Goal: Task Accomplishment & Management: Complete application form

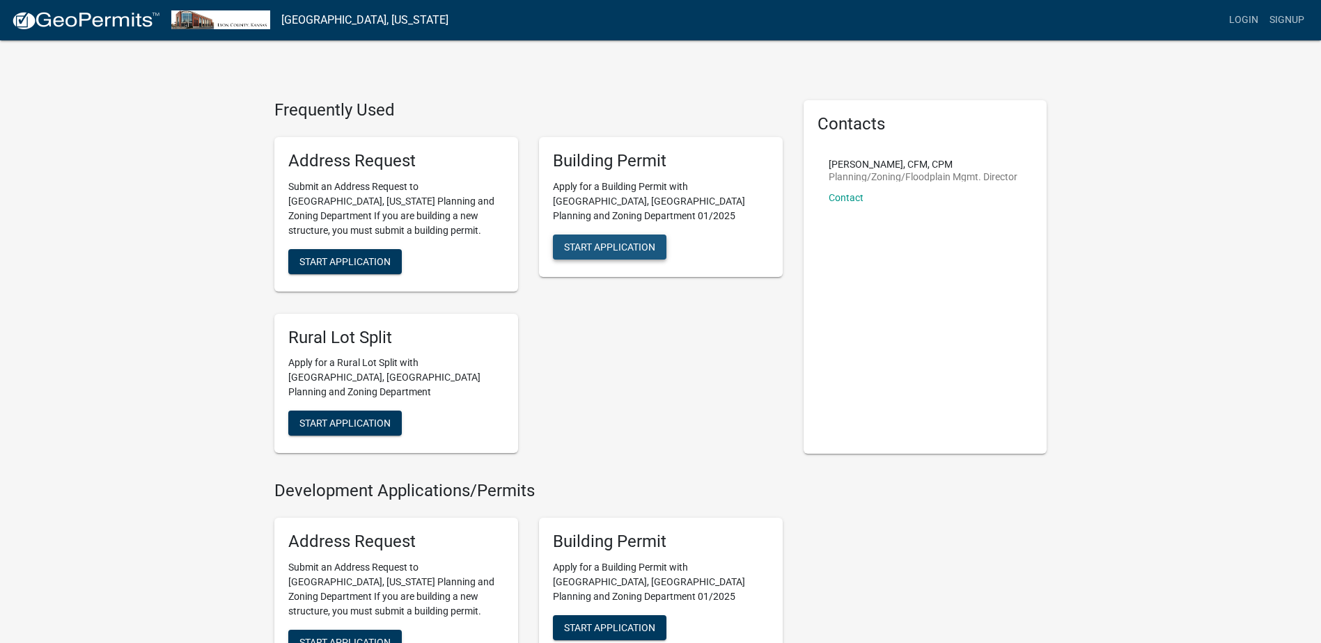
click at [606, 241] on span "Start Application" at bounding box center [609, 246] width 91 height 11
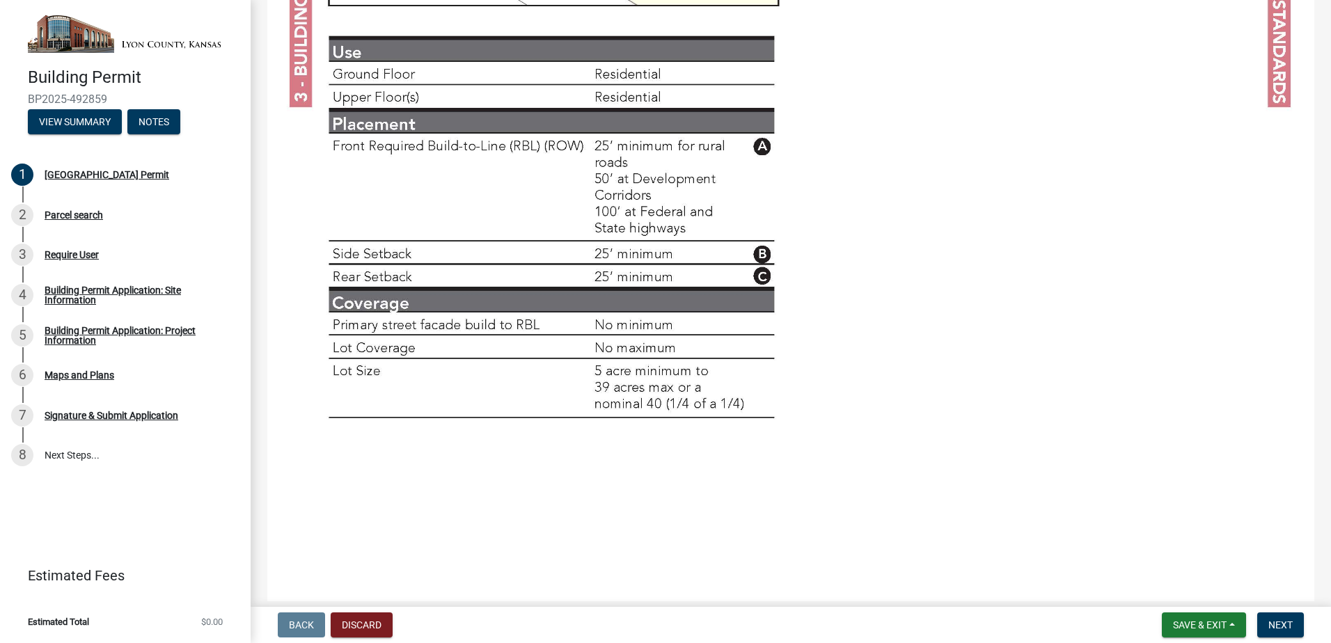
scroll to position [4727, 0]
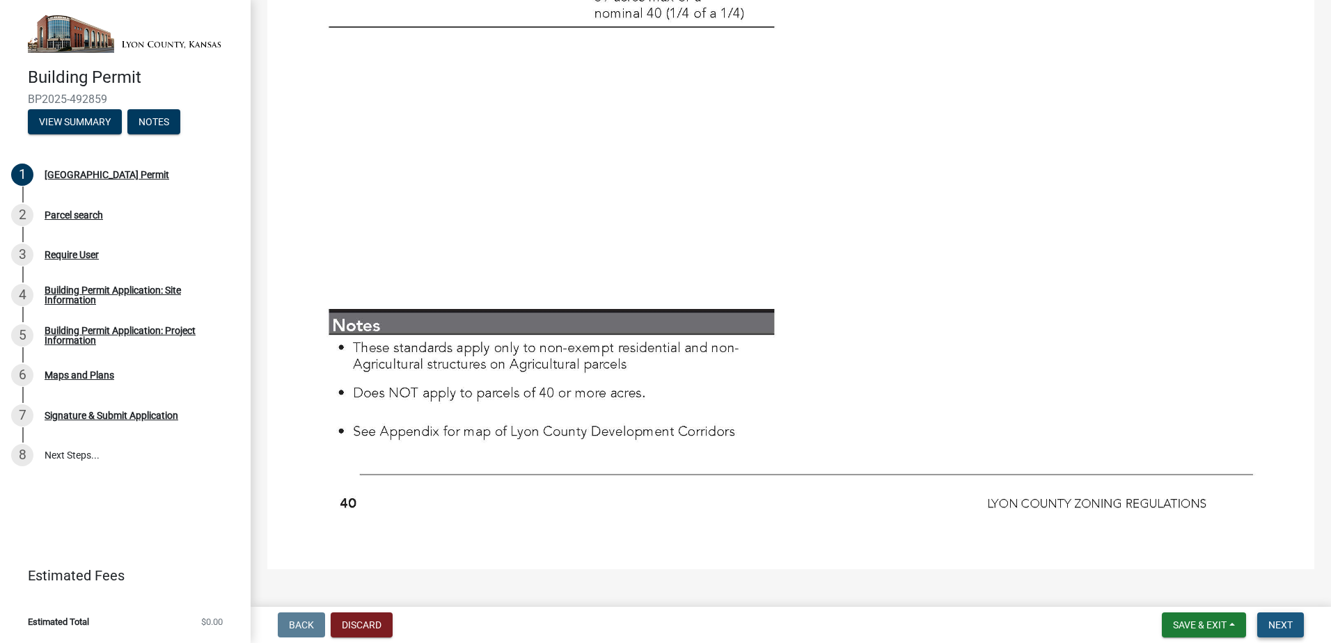
click at [1272, 626] on span "Next" at bounding box center [1280, 625] width 24 height 11
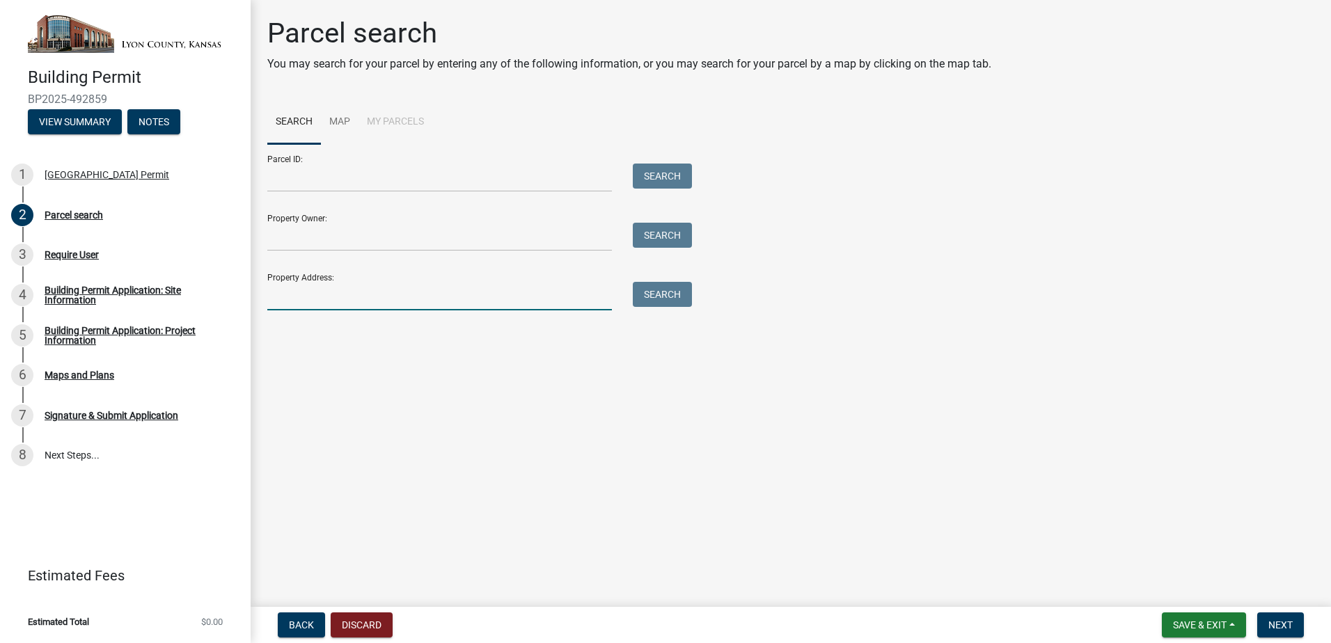
click at [306, 301] on input "Property Address:" at bounding box center [439, 296] width 345 height 29
click at [289, 300] on input "Property Address:" at bounding box center [439, 296] width 345 height 29
click at [629, 294] on div "Search" at bounding box center [658, 296] width 73 height 29
click at [647, 294] on button "Search" at bounding box center [662, 294] width 59 height 25
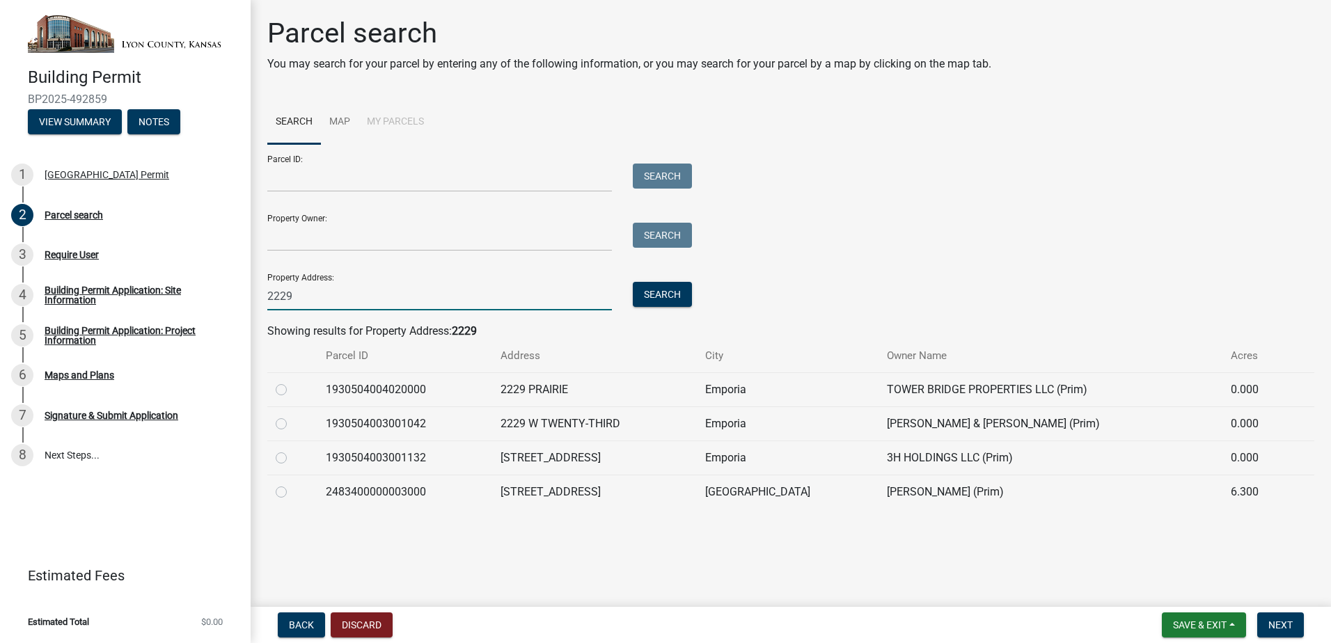
click at [342, 292] on input "2229" at bounding box center [439, 296] width 345 height 29
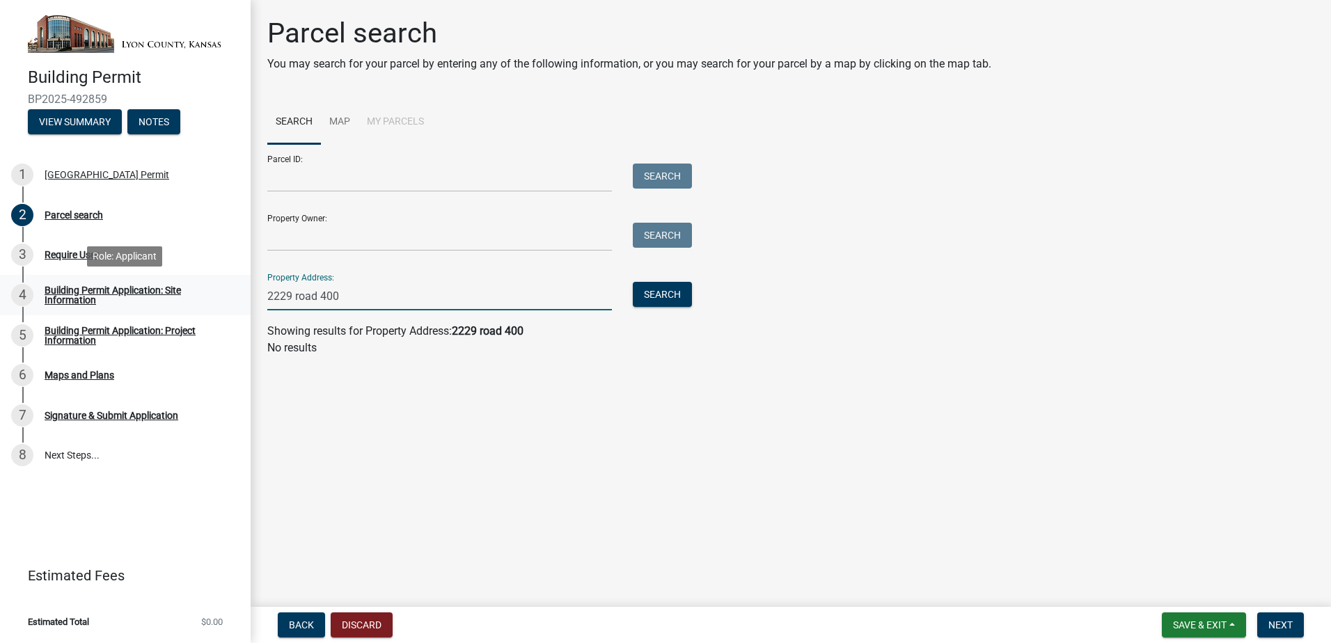
drag, startPoint x: 298, startPoint y: 298, endPoint x: 225, endPoint y: 296, distance: 73.1
click at [225, 296] on div "Building Permit BP2025-492859 View Summary Notes 1 [GEOGRAPHIC_DATA] Permit 2 P…" at bounding box center [665, 321] width 1331 height 643
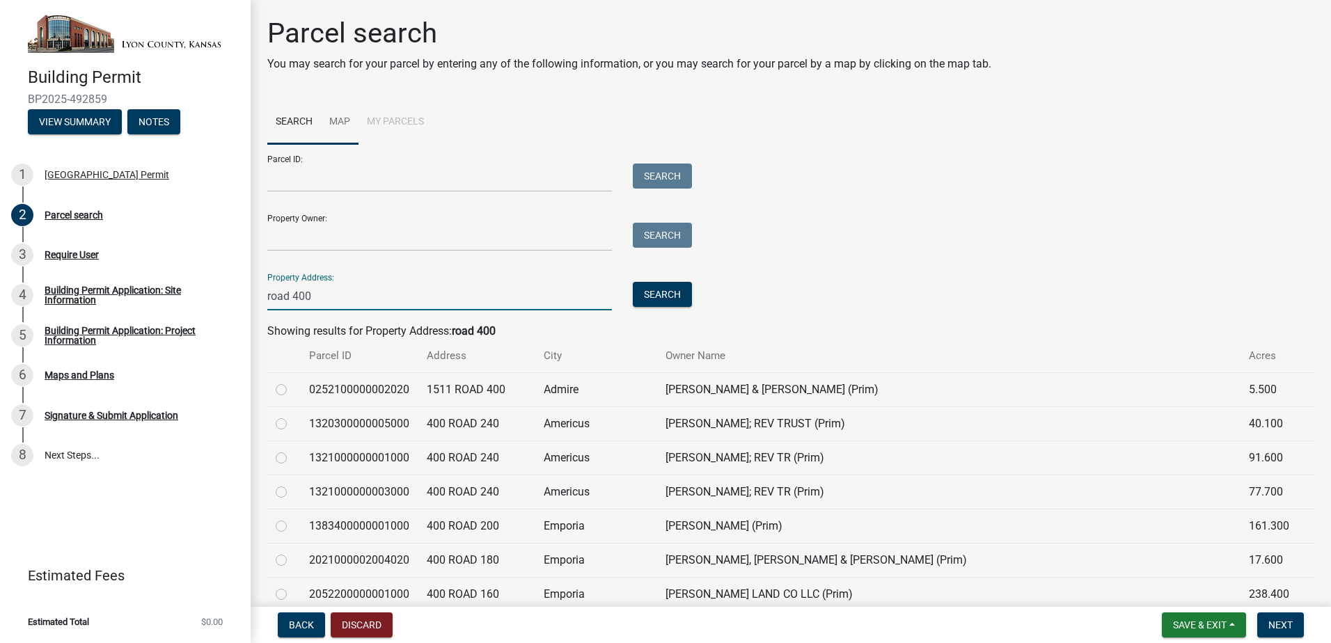
type input "road 400"
click at [338, 124] on link "Map" at bounding box center [340, 122] width 38 height 45
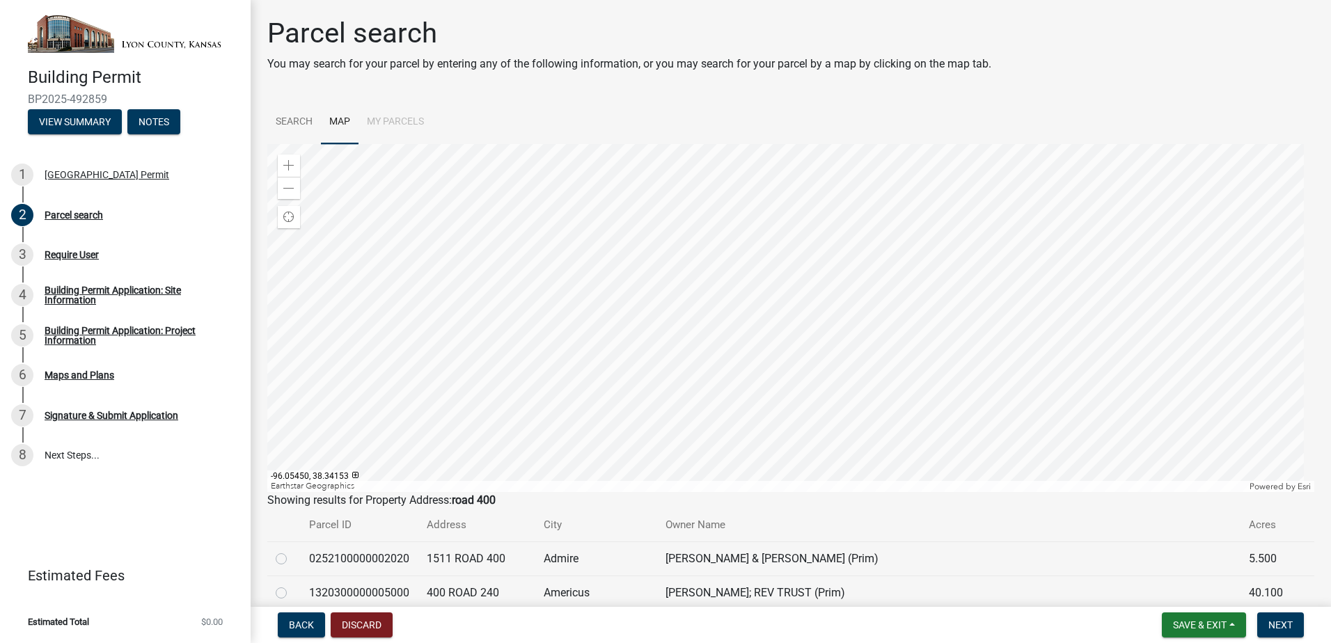
click at [807, 355] on div at bounding box center [790, 318] width 1047 height 348
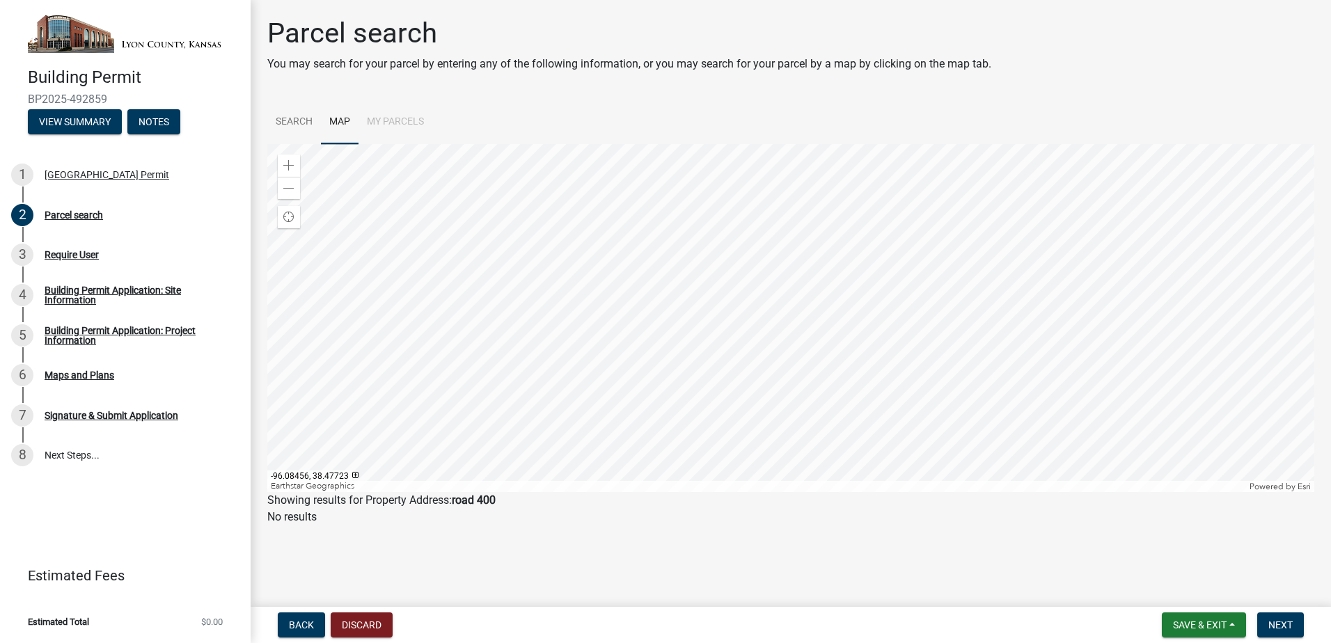
click at [749, 432] on div at bounding box center [790, 318] width 1047 height 348
click at [746, 278] on div at bounding box center [790, 318] width 1047 height 348
click at [572, 464] on div at bounding box center [790, 318] width 1047 height 348
click at [624, 471] on div at bounding box center [790, 318] width 1047 height 348
click at [574, 416] on div at bounding box center [790, 318] width 1047 height 348
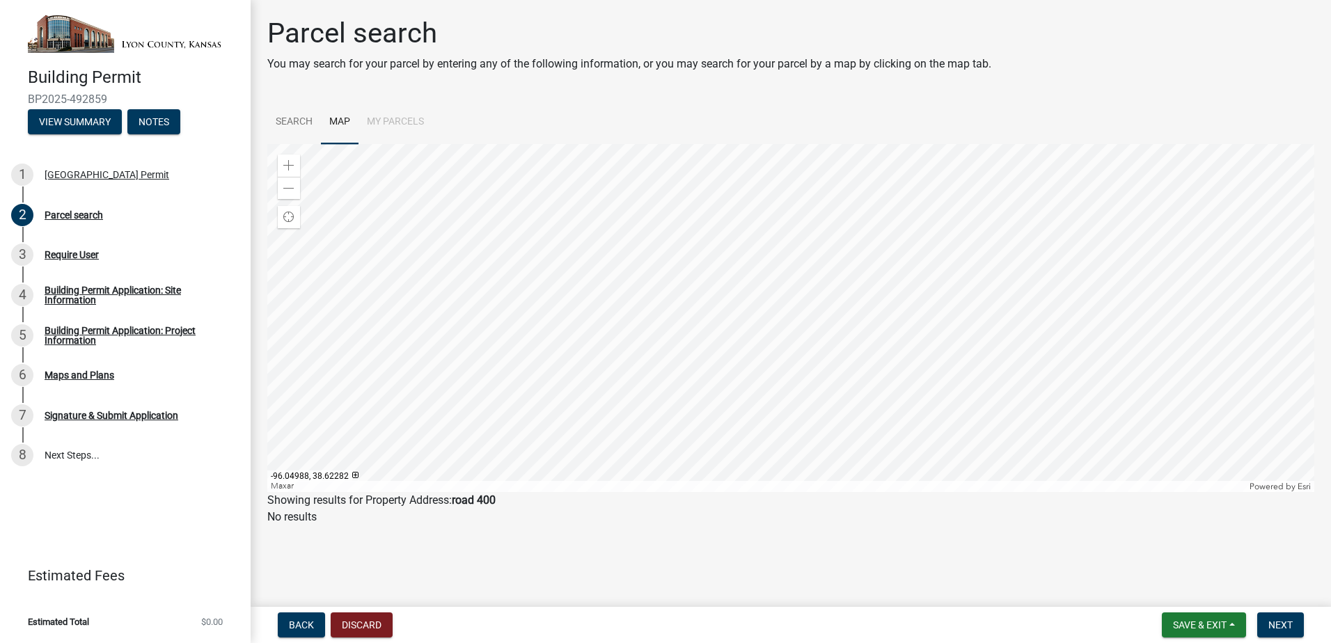
click at [527, 402] on div at bounding box center [790, 318] width 1047 height 348
click at [645, 389] on div at bounding box center [790, 318] width 1047 height 348
click at [668, 409] on div at bounding box center [790, 318] width 1047 height 348
click at [781, 144] on div at bounding box center [790, 318] width 1047 height 348
click at [635, 413] on div at bounding box center [790, 318] width 1047 height 348
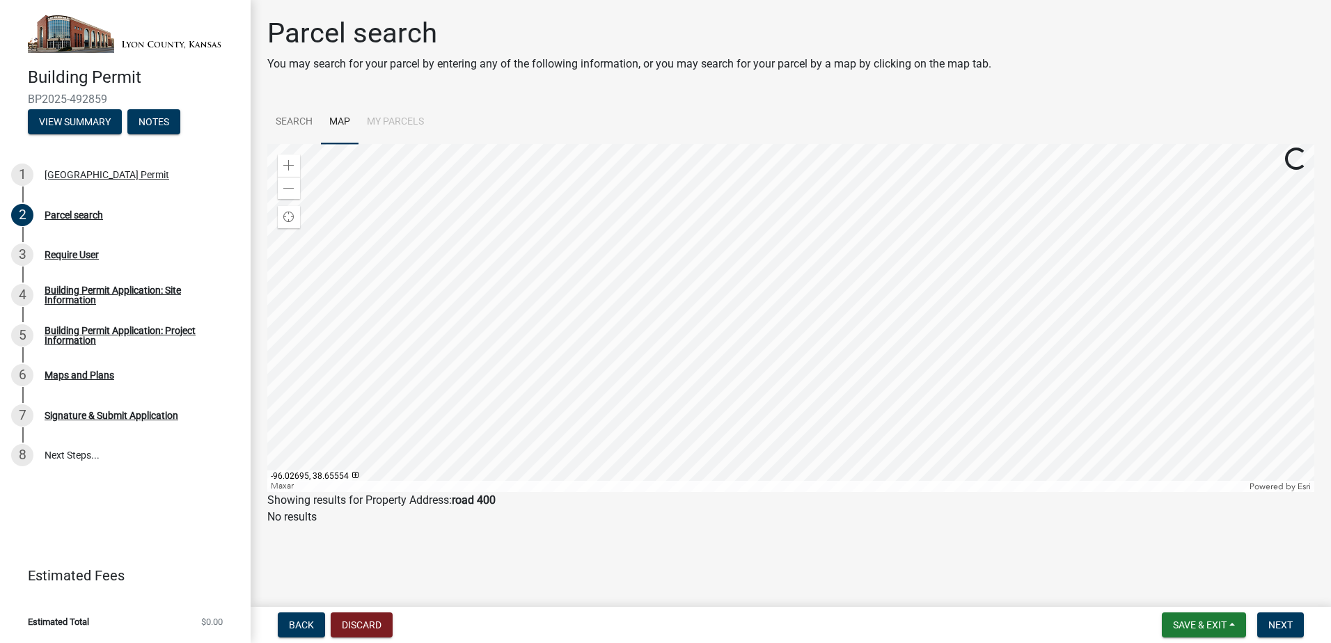
click at [624, 426] on div at bounding box center [790, 318] width 1047 height 348
click at [663, 449] on div at bounding box center [790, 318] width 1047 height 348
click at [674, 492] on div at bounding box center [790, 318] width 1047 height 348
click at [637, 484] on div at bounding box center [790, 318] width 1047 height 348
click at [497, 430] on div at bounding box center [790, 318] width 1047 height 348
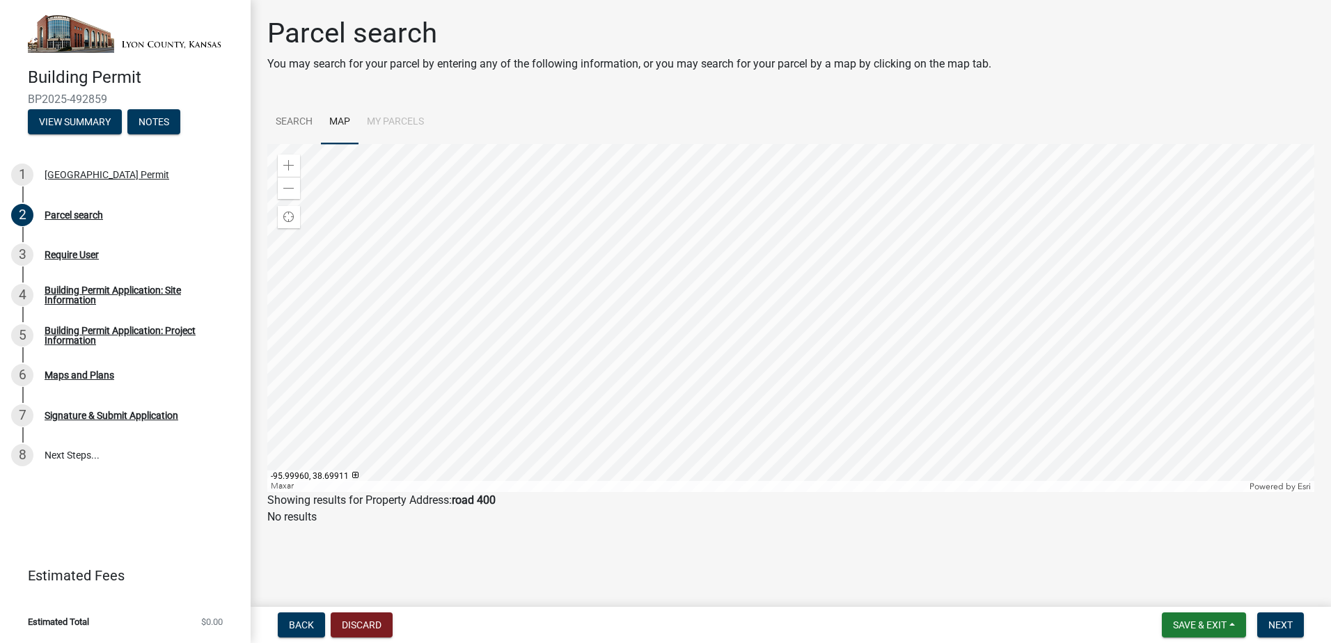
click at [377, 492] on div at bounding box center [790, 318] width 1047 height 348
click at [385, 492] on div at bounding box center [790, 318] width 1047 height 348
click at [379, 492] on div at bounding box center [790, 318] width 1047 height 348
click at [722, 482] on div at bounding box center [790, 318] width 1047 height 348
click at [681, 319] on div at bounding box center [790, 318] width 1047 height 348
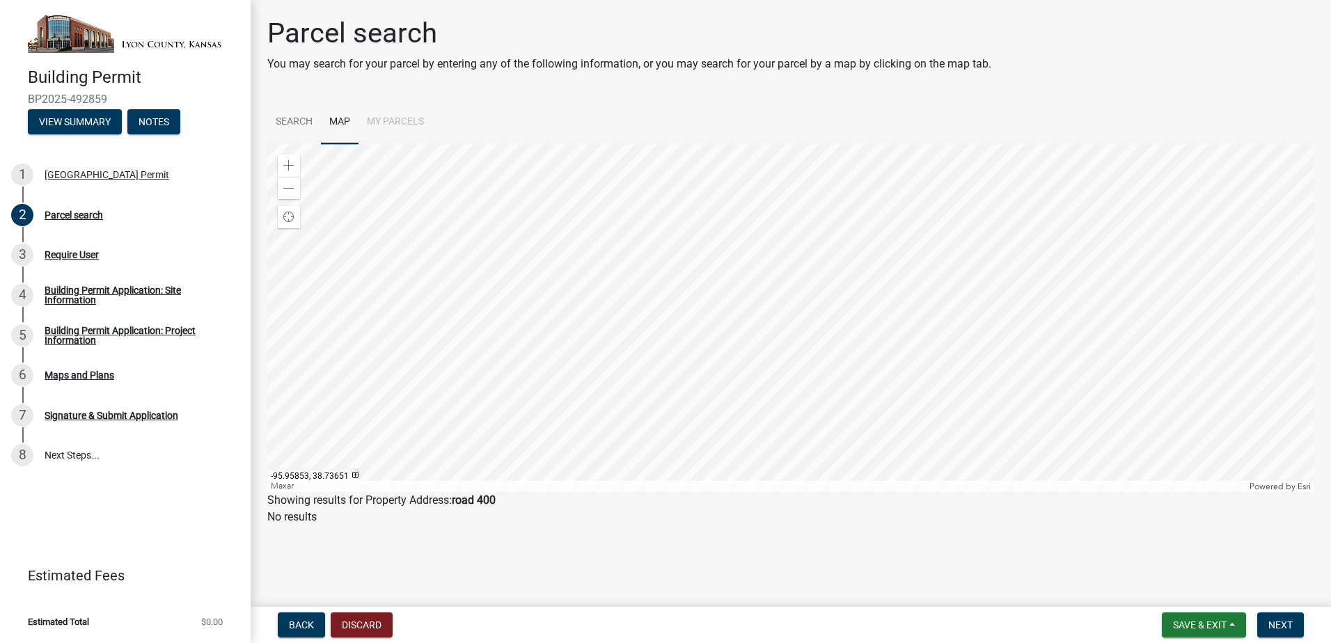
click at [685, 344] on div at bounding box center [790, 318] width 1047 height 348
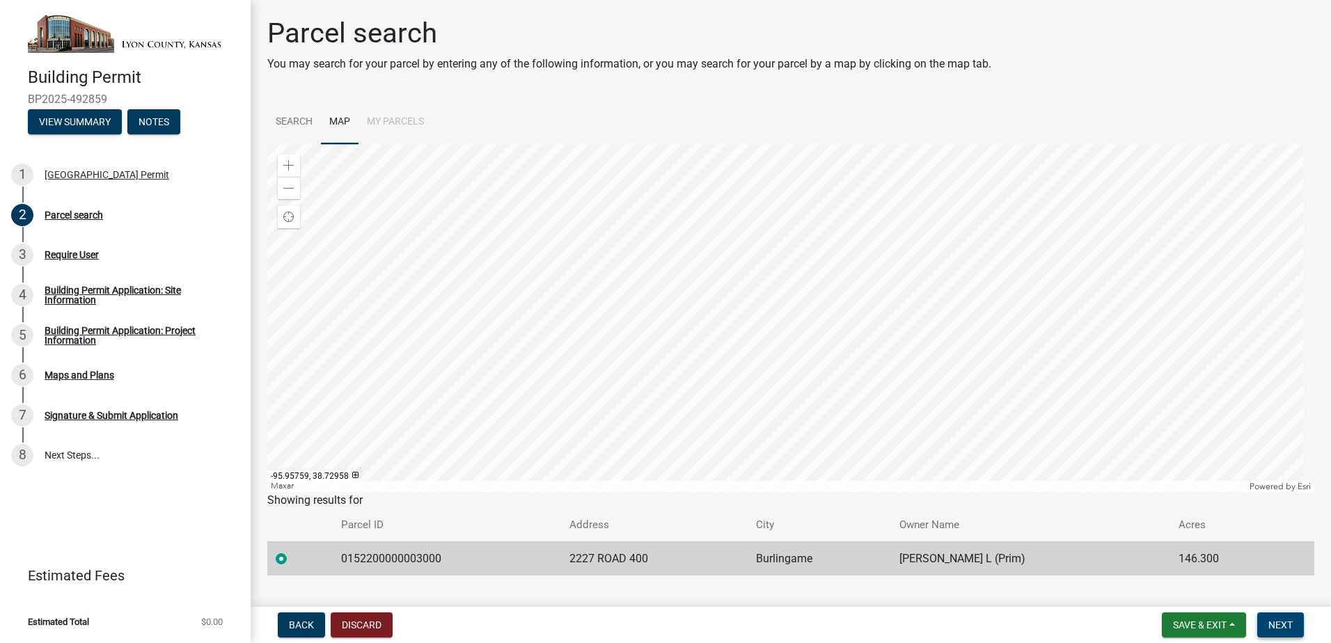
click at [1274, 615] on button "Next" at bounding box center [1280, 625] width 47 height 25
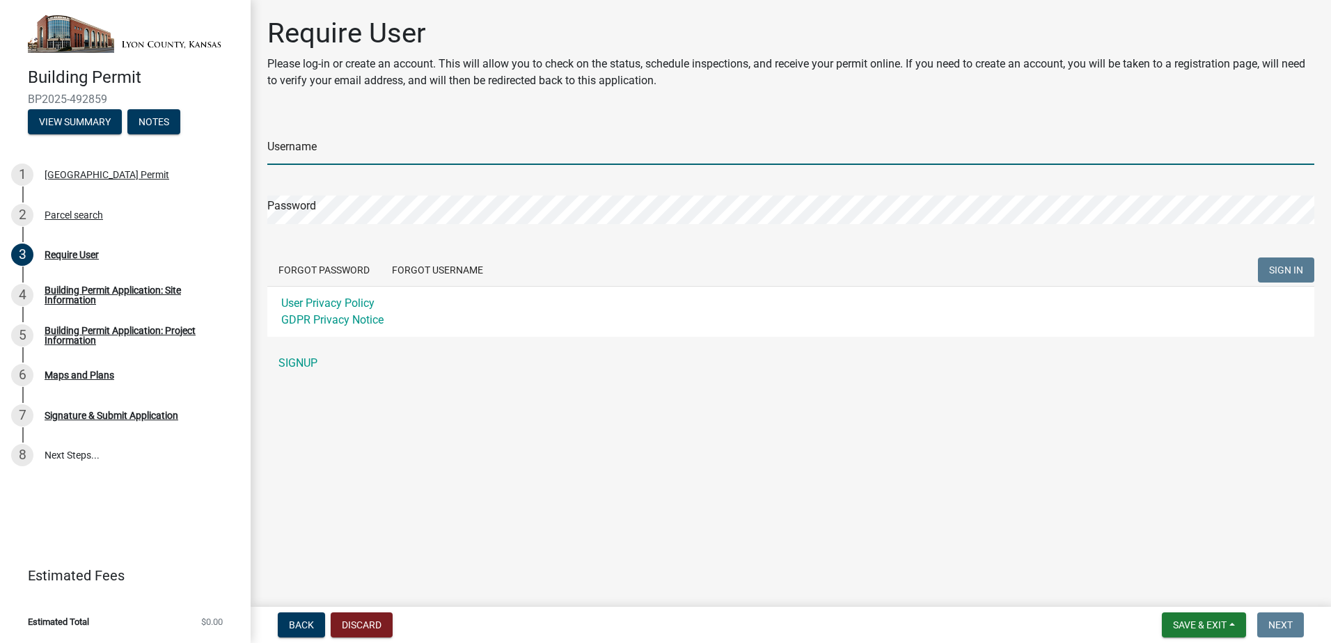
click at [342, 152] on input "Username" at bounding box center [790, 150] width 1047 height 29
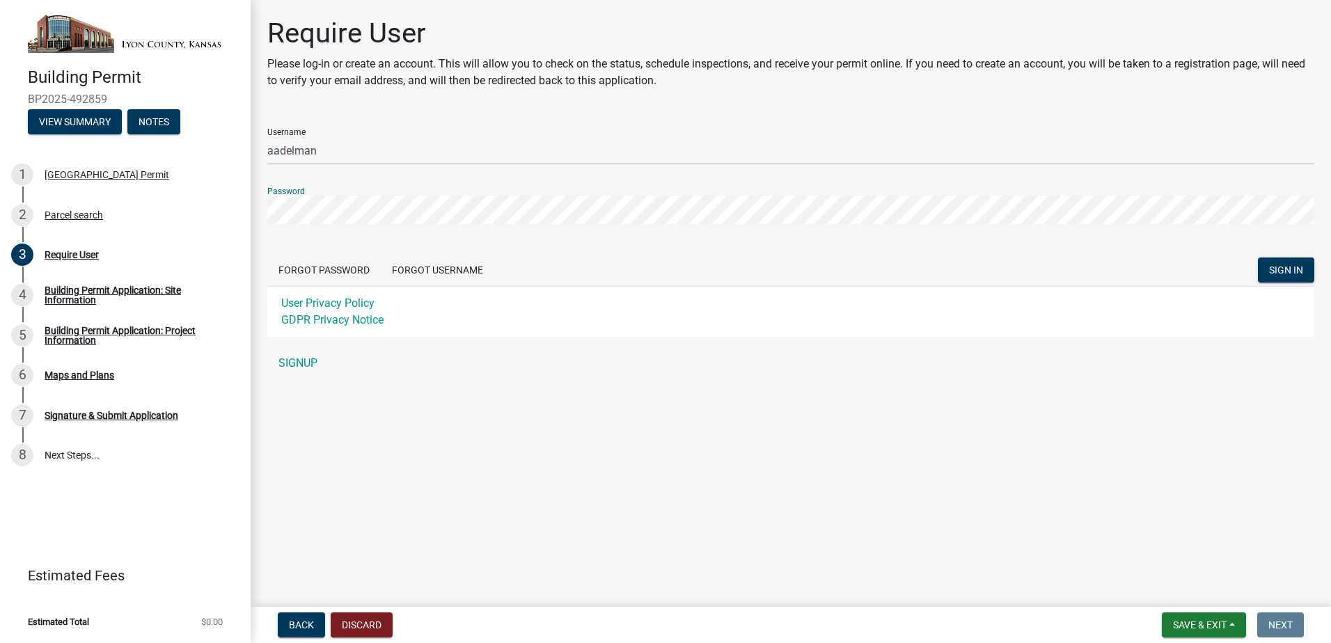
click at [1258, 258] on button "SIGN IN" at bounding box center [1286, 270] width 56 height 25
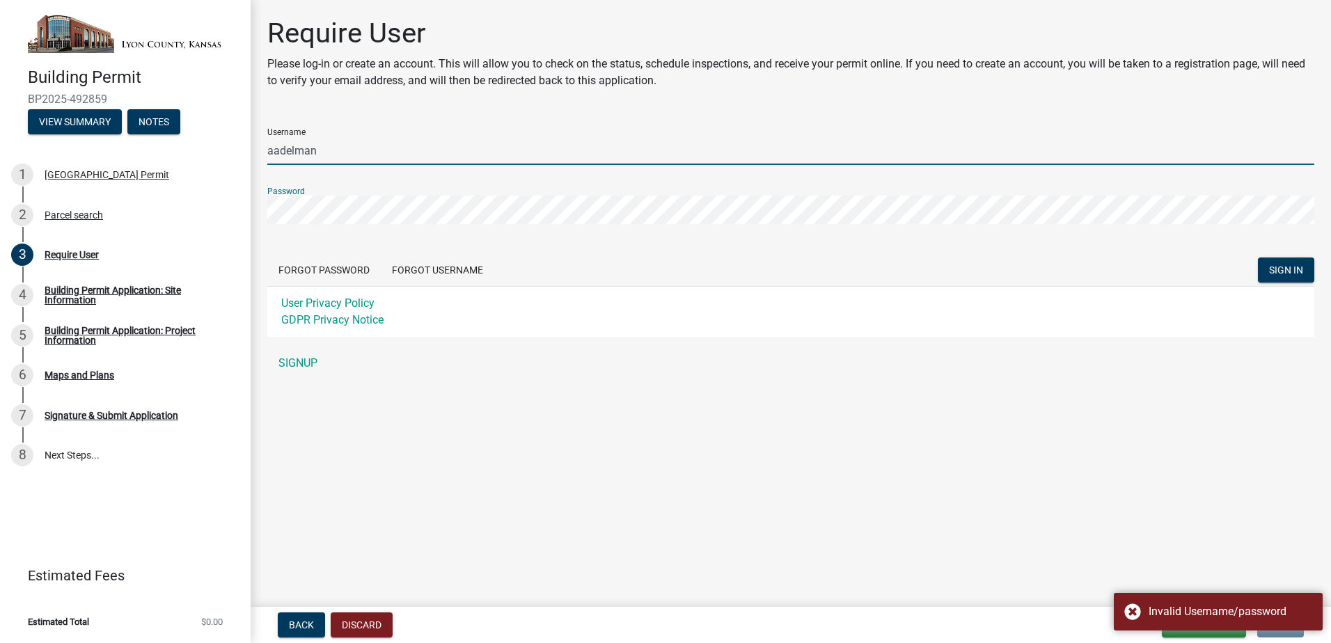
click at [375, 157] on input "aadelman" at bounding box center [790, 150] width 1047 height 29
type input "[EMAIL_ADDRESS][DOMAIN_NAME]"
click at [1258, 258] on button "SIGN IN" at bounding box center [1286, 270] width 56 height 25
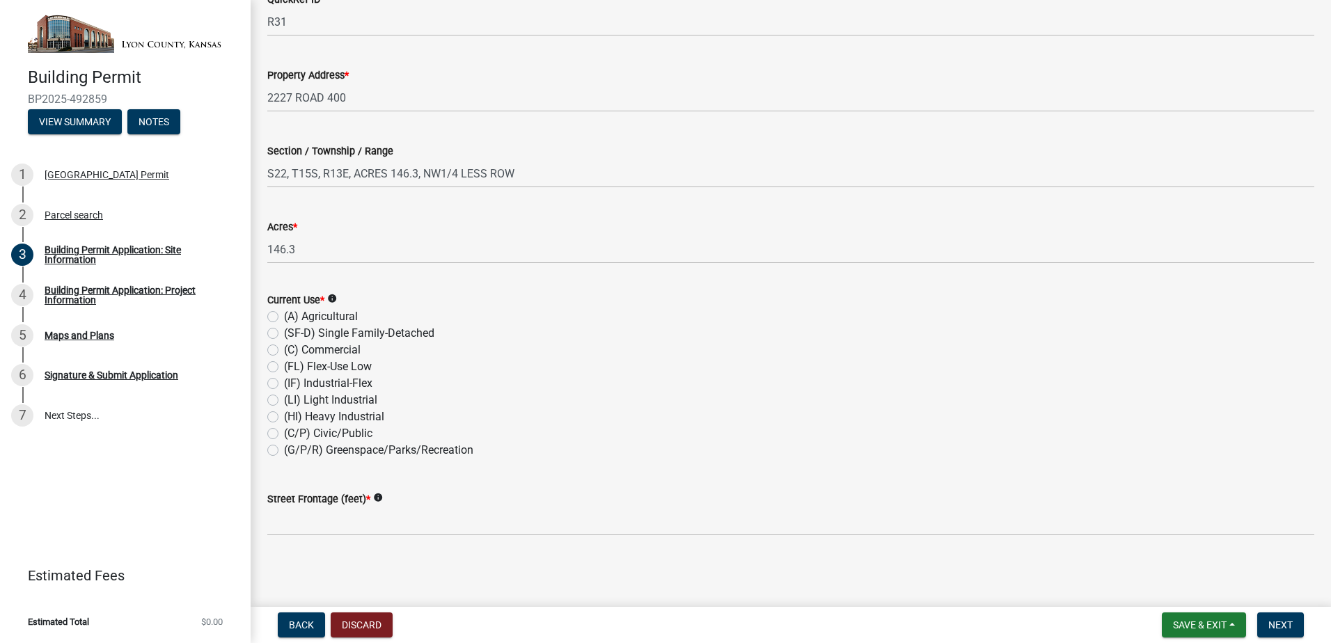
scroll to position [474, 0]
click at [284, 352] on label "(C) Commercial" at bounding box center [322, 348] width 77 height 17
click at [284, 349] on input "(C) Commercial" at bounding box center [288, 344] width 9 height 9
radio input "true"
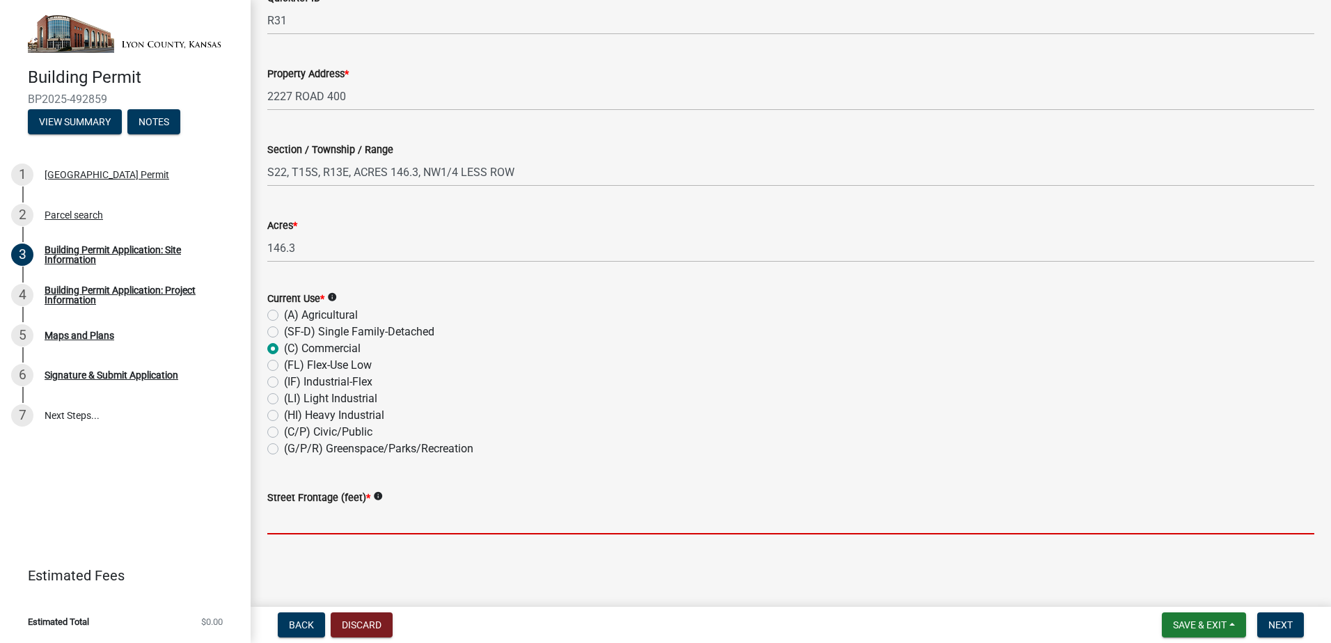
click at [406, 515] on input "text" at bounding box center [790, 520] width 1047 height 29
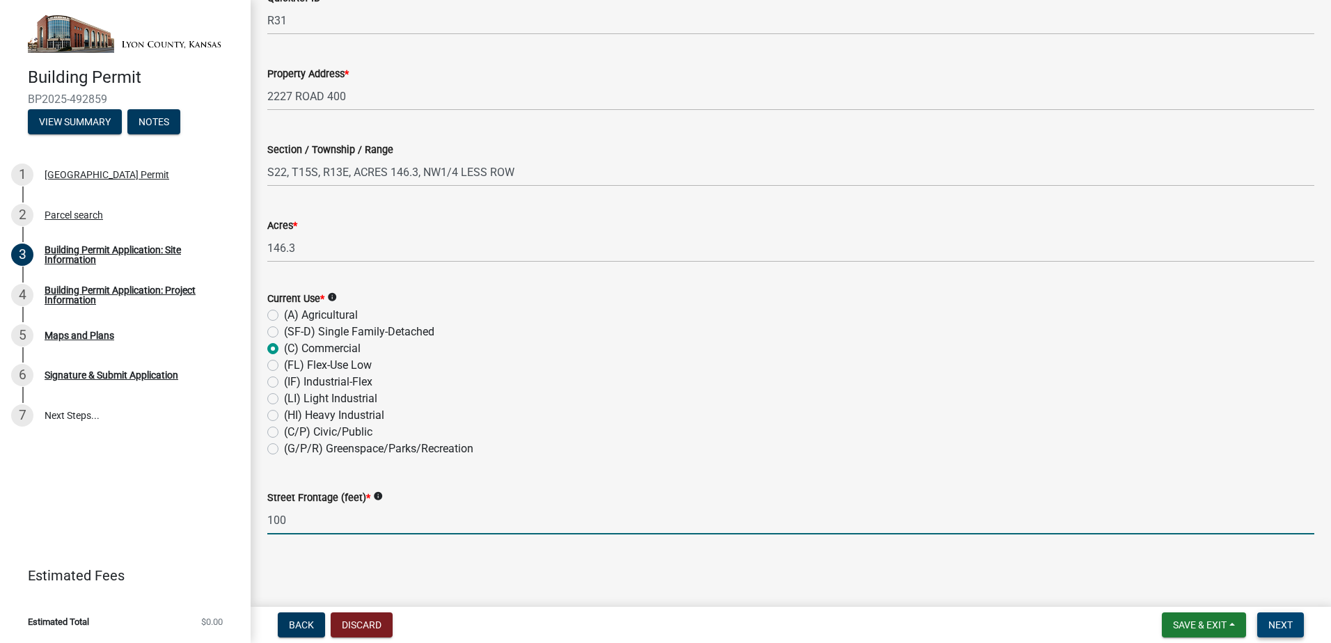
type input "100"
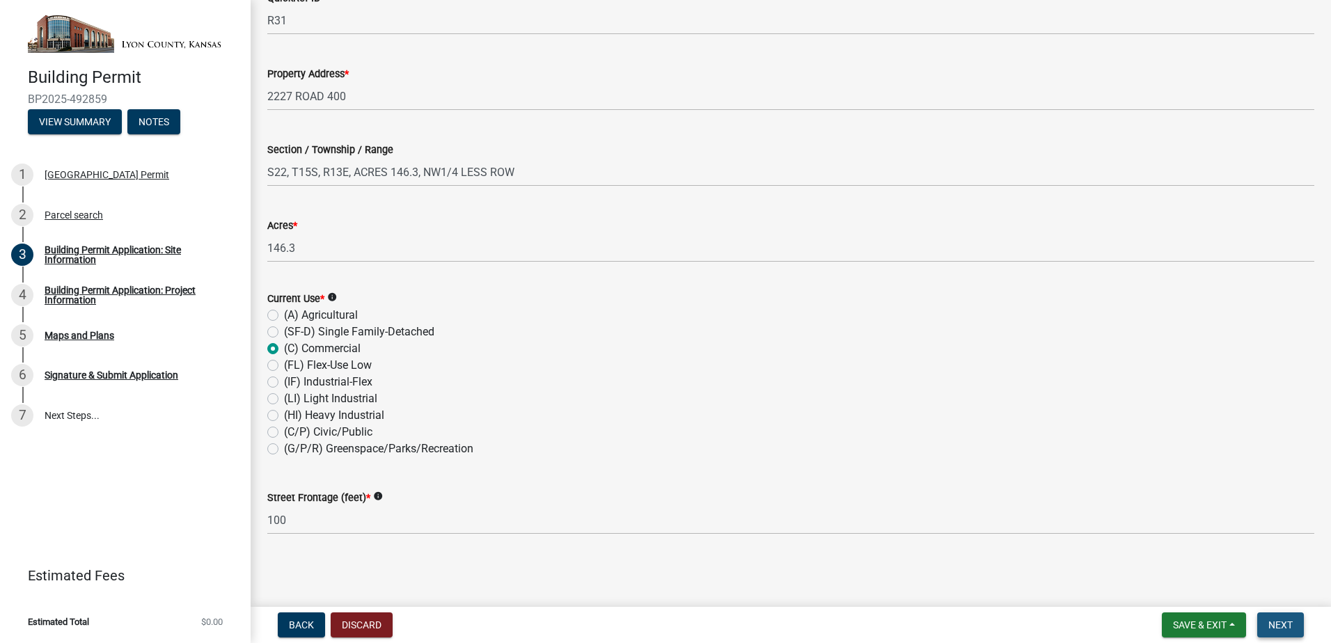
click at [1278, 629] on span "Next" at bounding box center [1280, 625] width 24 height 11
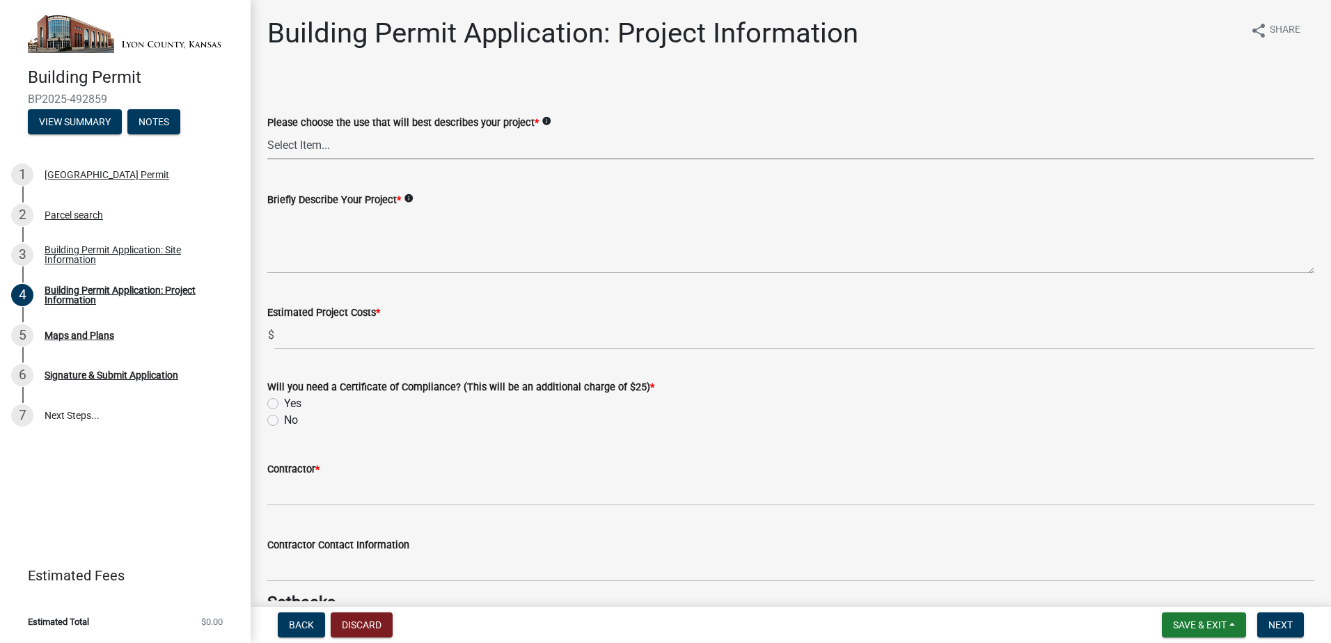
click at [326, 137] on select "Select Item... Non-Exempt Single Family-Detached (SF-D) Non-Exempt Accessory Dw…" at bounding box center [790, 145] width 1047 height 29
click at [267, 131] on select "Select Item... Non-Exempt Single Family-Detached (SF-D) Non-Exempt Accessory Dw…" at bounding box center [790, 145] width 1047 height 29
select select "e724a4bd-9845-45de-8fce-c7a41953c514"
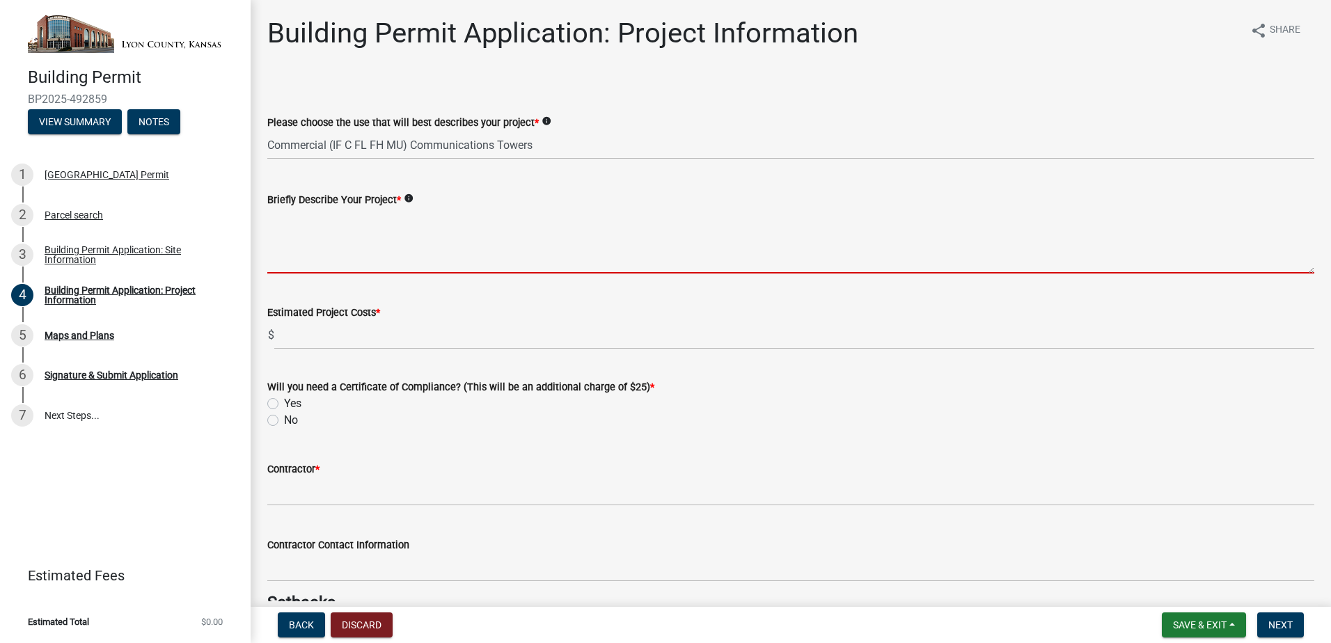
click at [379, 255] on textarea "Briefly Describe Your Project *" at bounding box center [790, 240] width 1047 height 65
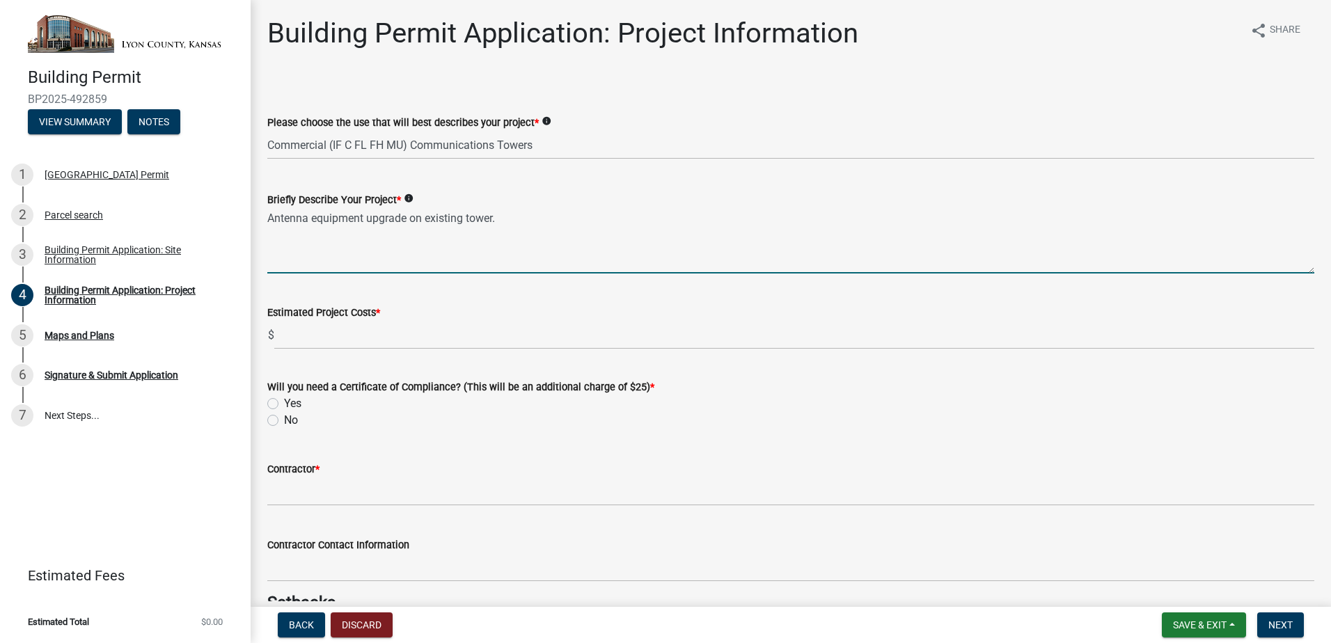
type textarea "Antenna equipment upgrade on existing tower."
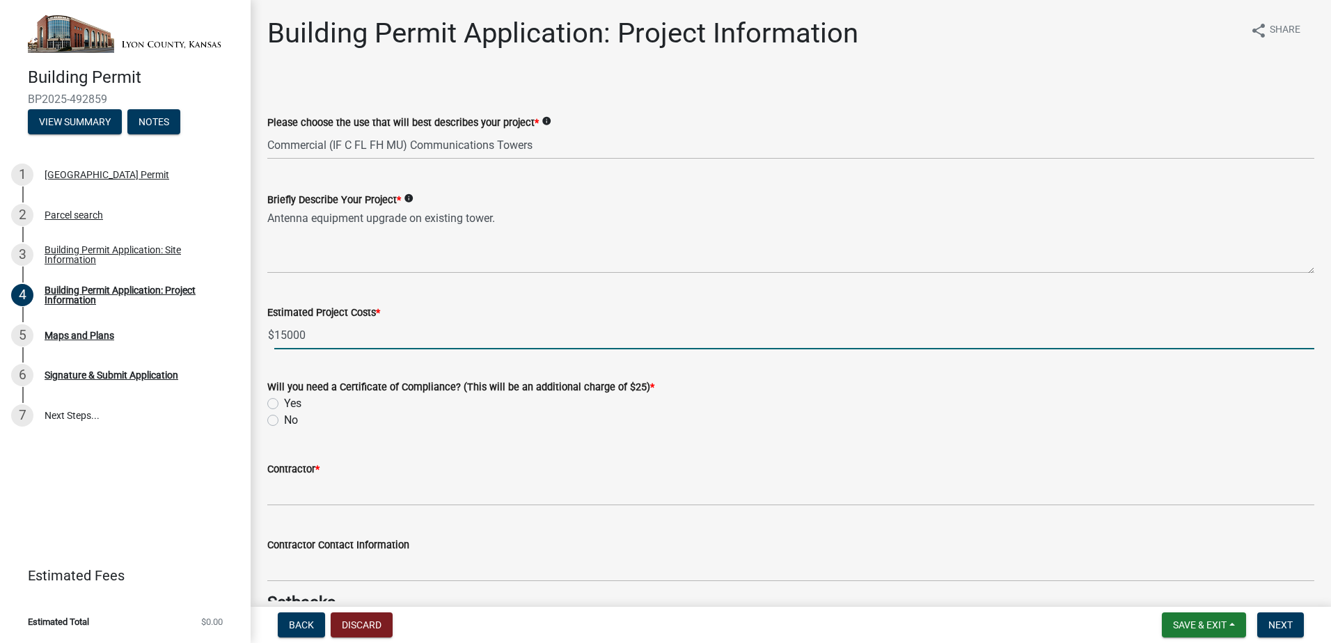
type input "15000.00"
click at [284, 420] on label "No" at bounding box center [291, 420] width 14 height 17
click at [284, 420] on input "No" at bounding box center [288, 416] width 9 height 9
radio input "true"
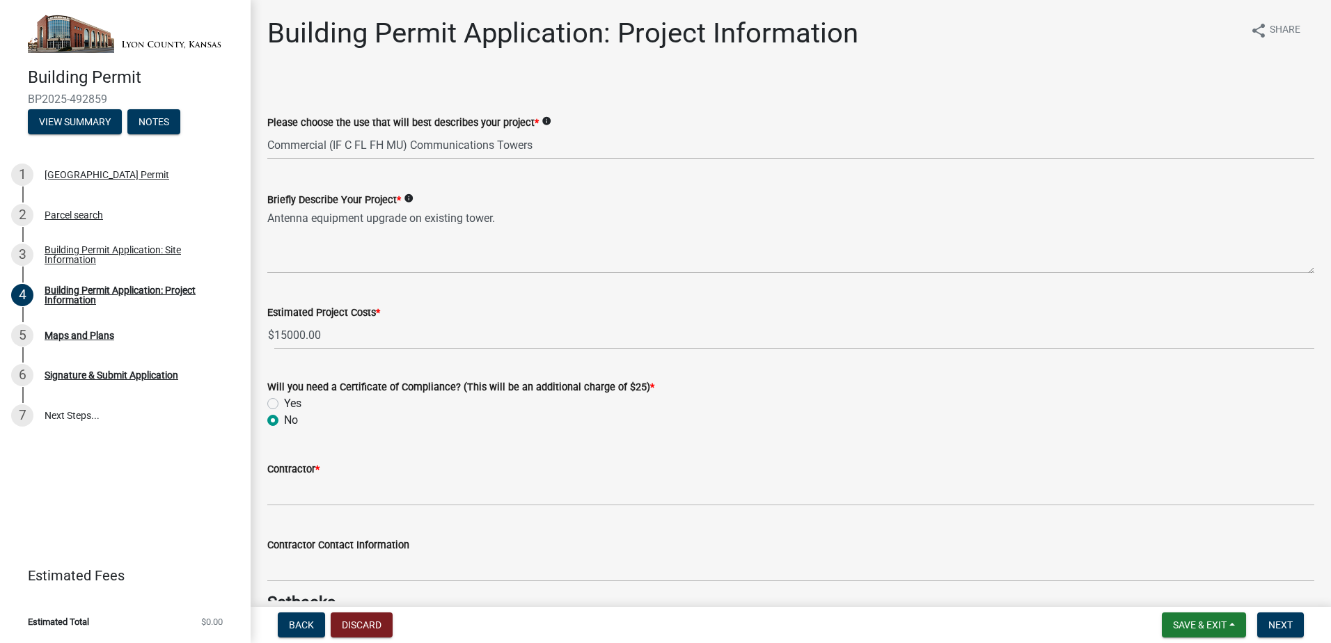
scroll to position [70, 0]
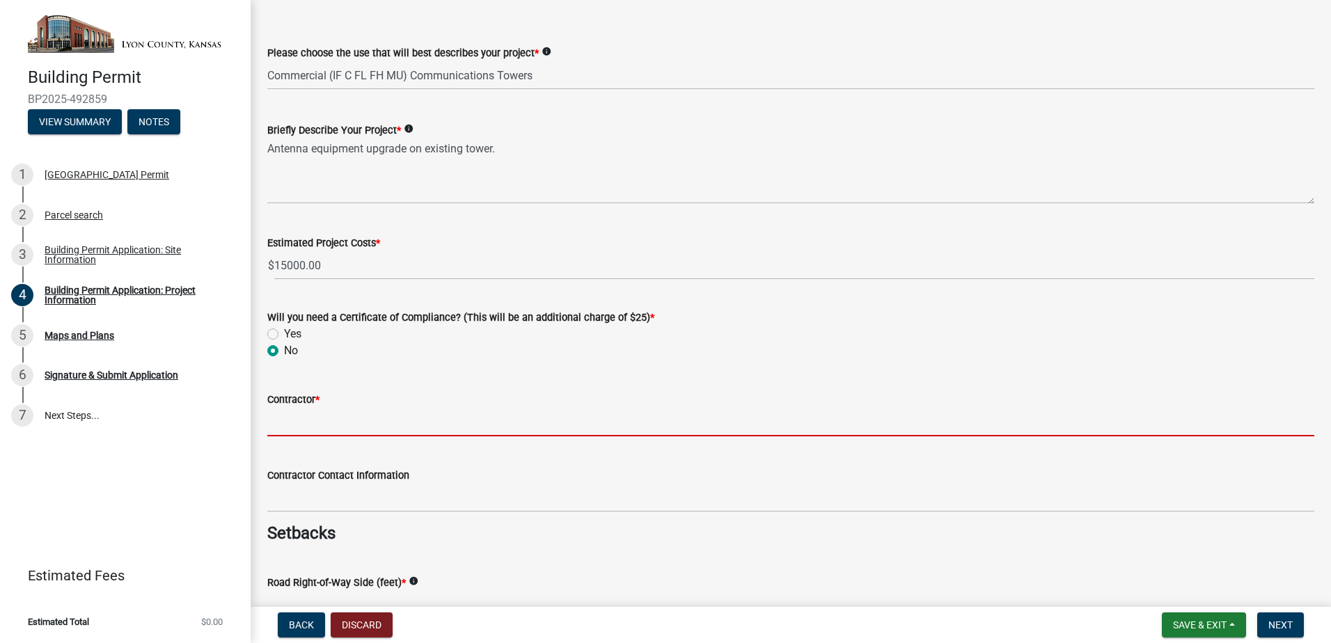
click at [311, 430] on input "Contractor *" at bounding box center [790, 422] width 1047 height 29
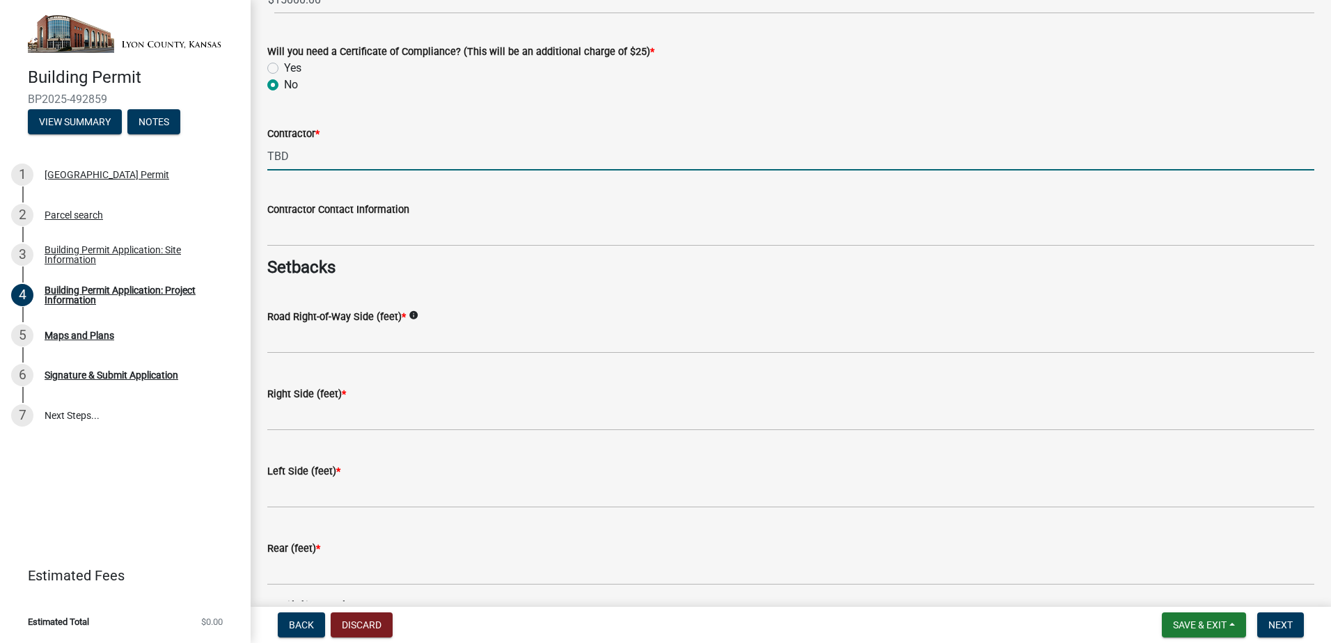
scroll to position [348, 0]
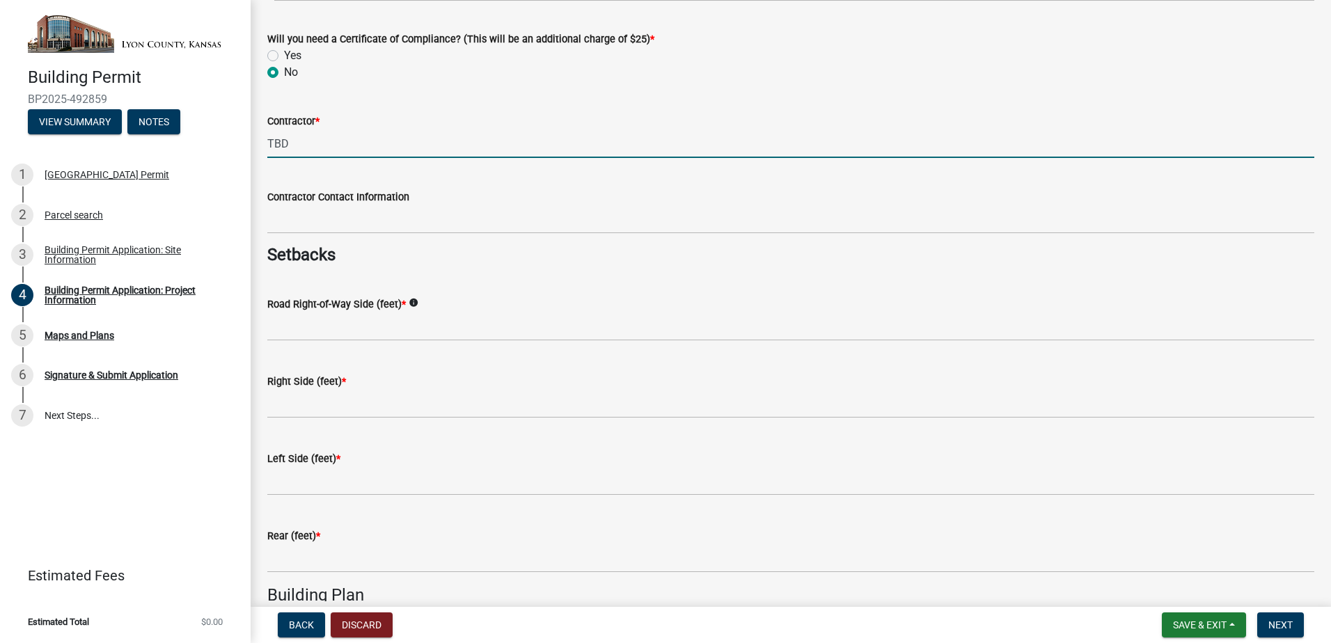
type input "TBD"
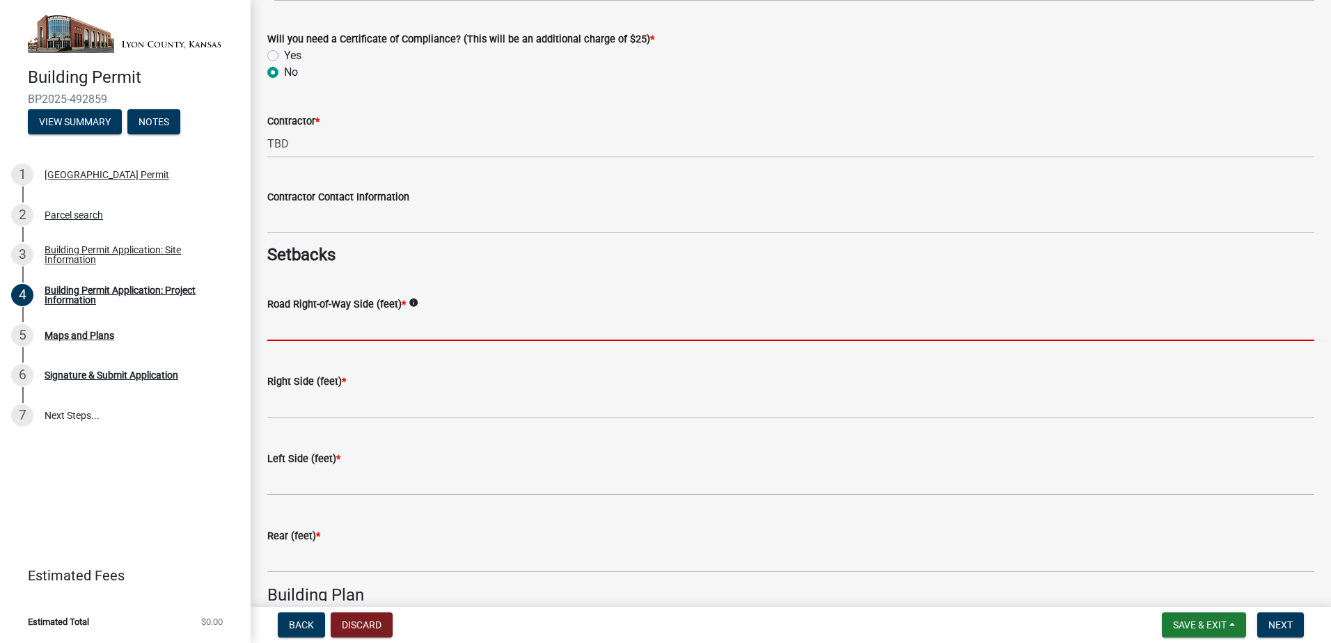
click at [381, 330] on input "text" at bounding box center [790, 327] width 1047 height 29
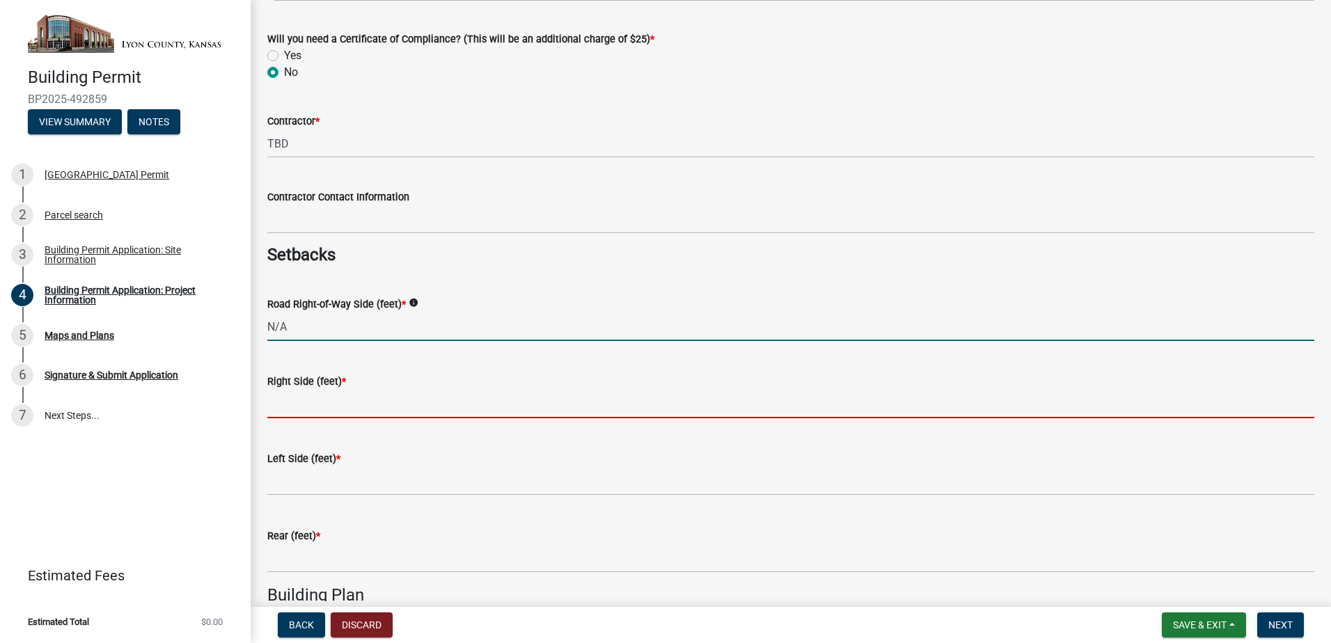
type input "0"
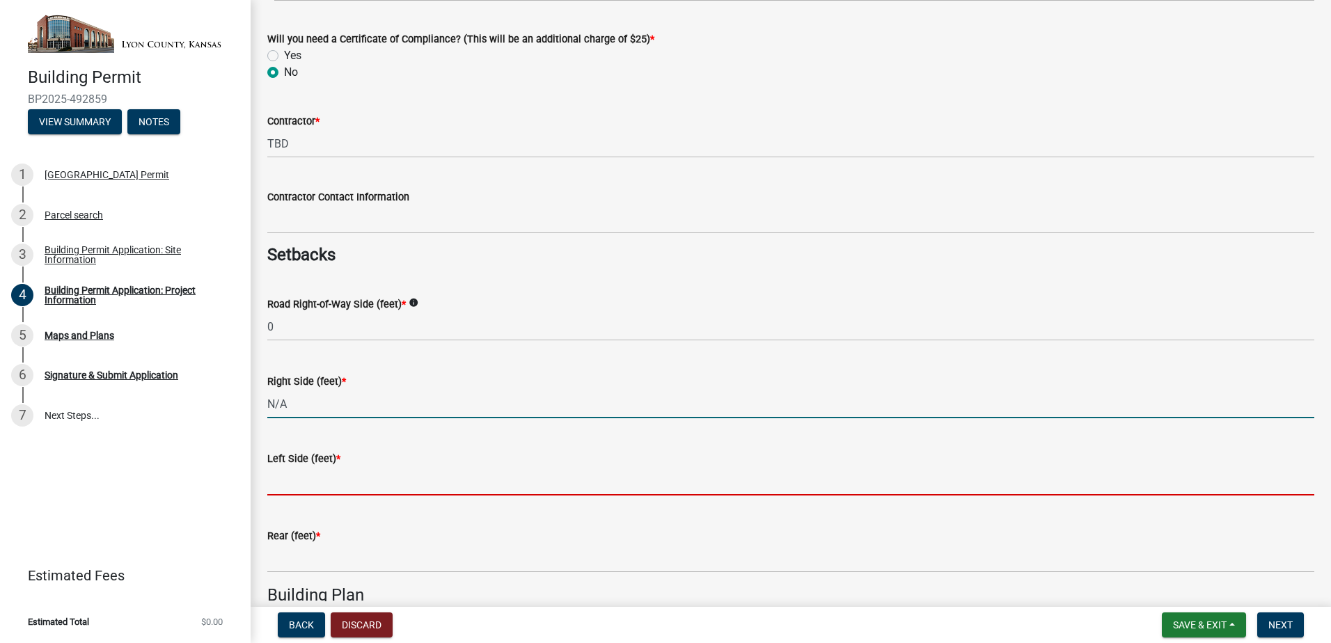
type input "0"
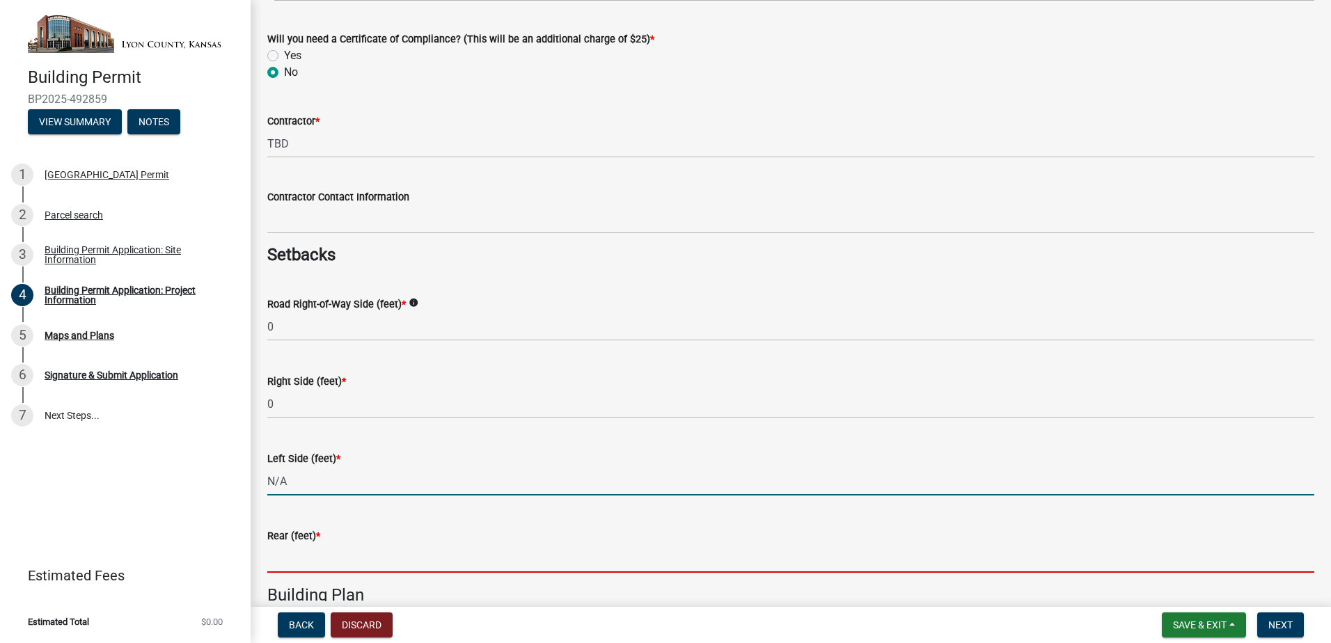
type input "0"
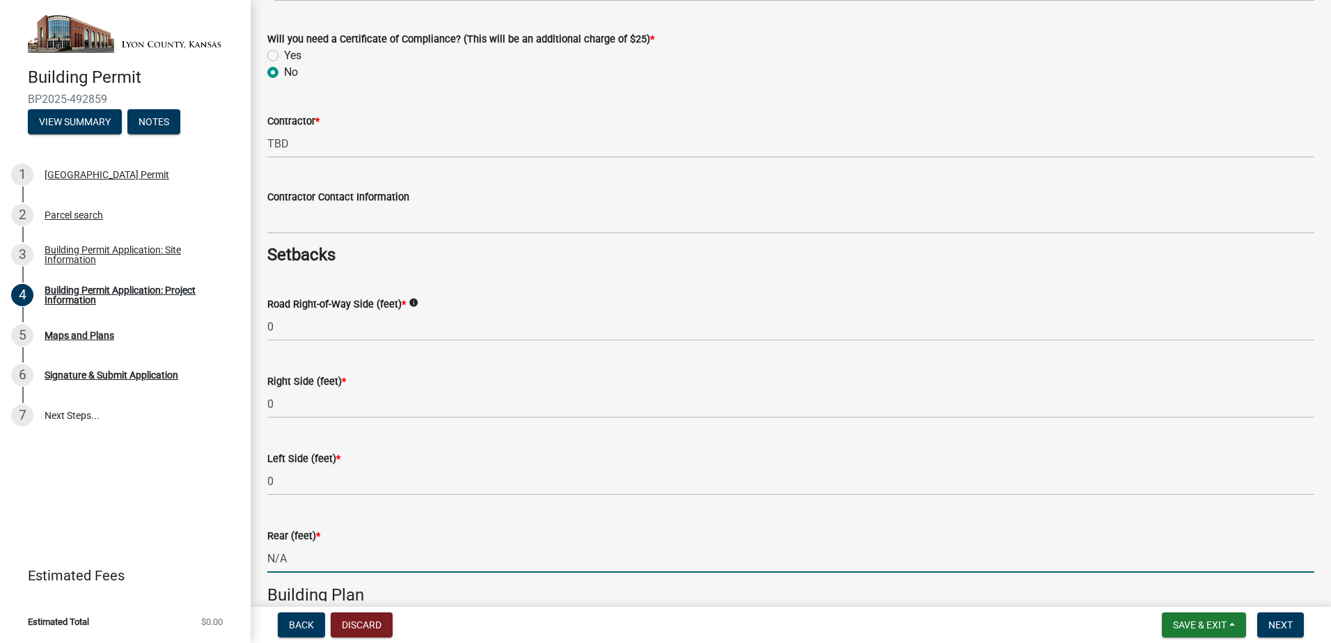
type input "0"
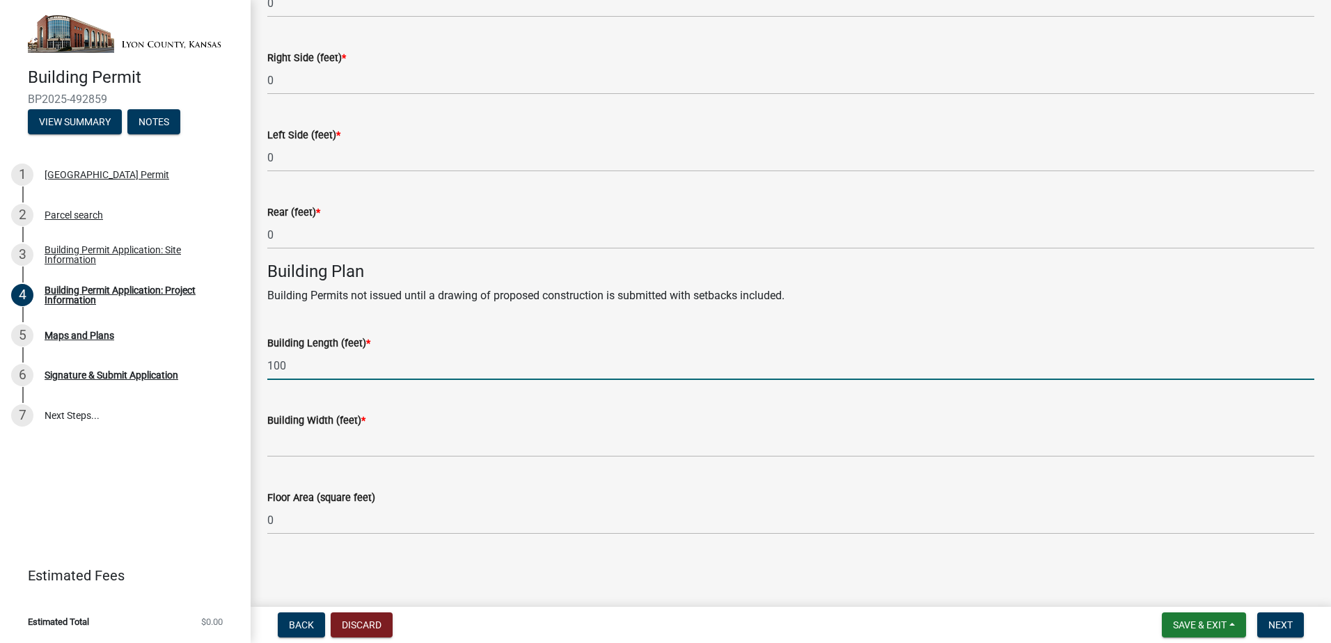
type input "100"
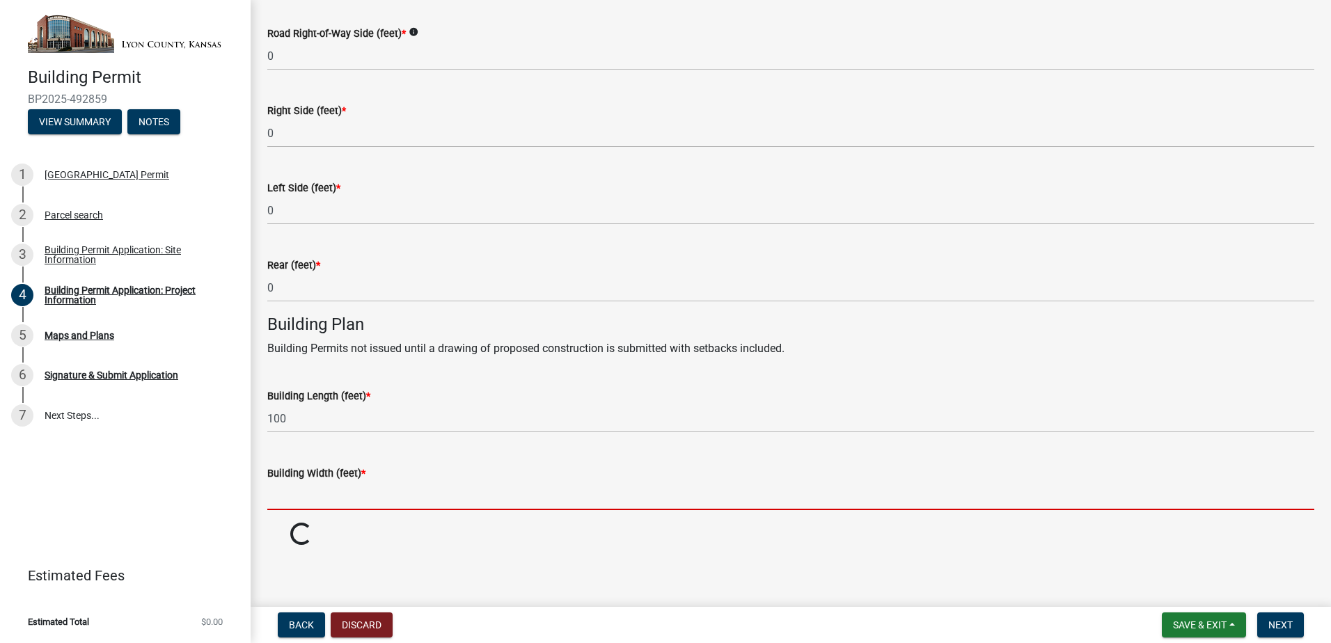
scroll to position [619, 0]
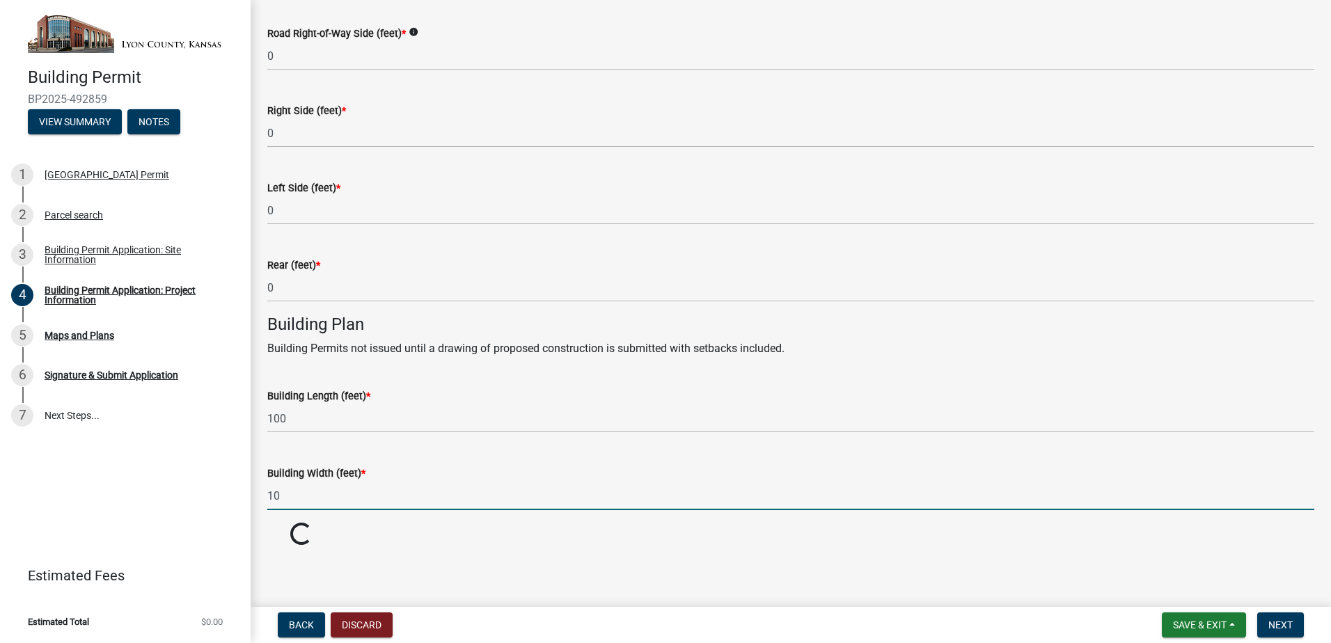
type input "1"
type input "100"
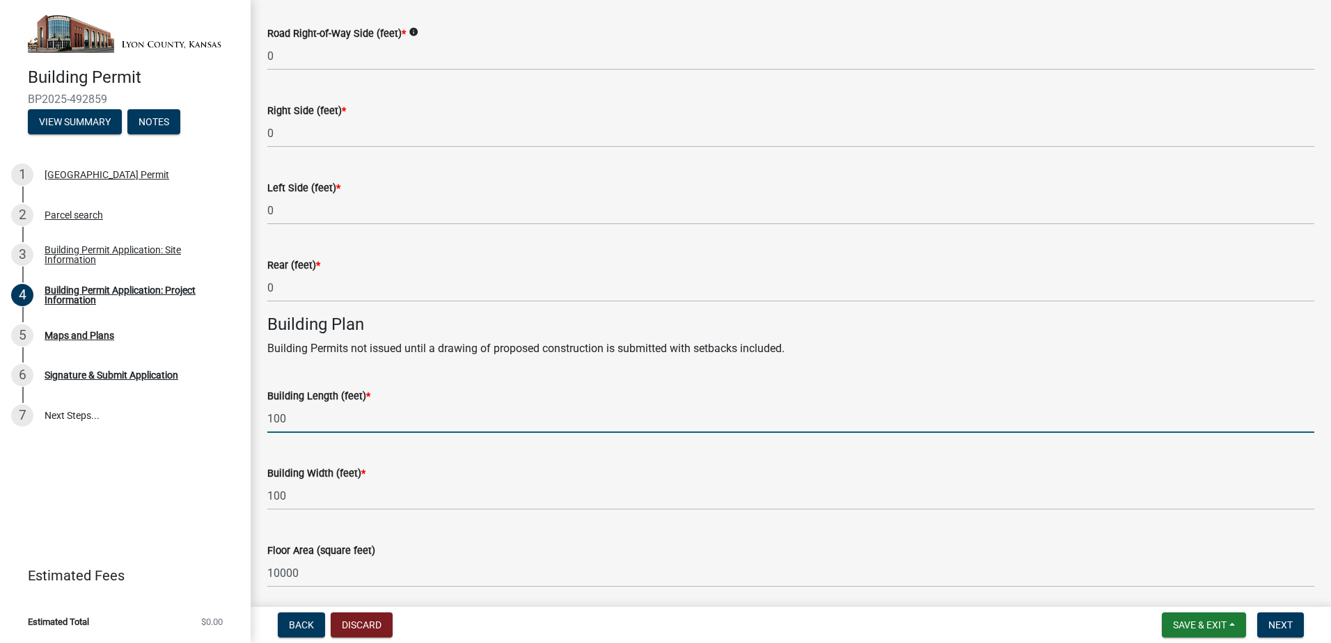
drag, startPoint x: 291, startPoint y: 414, endPoint x: 281, endPoint y: 420, distance: 11.2
click at [281, 420] on input "100" at bounding box center [790, 418] width 1047 height 29
type input "10"
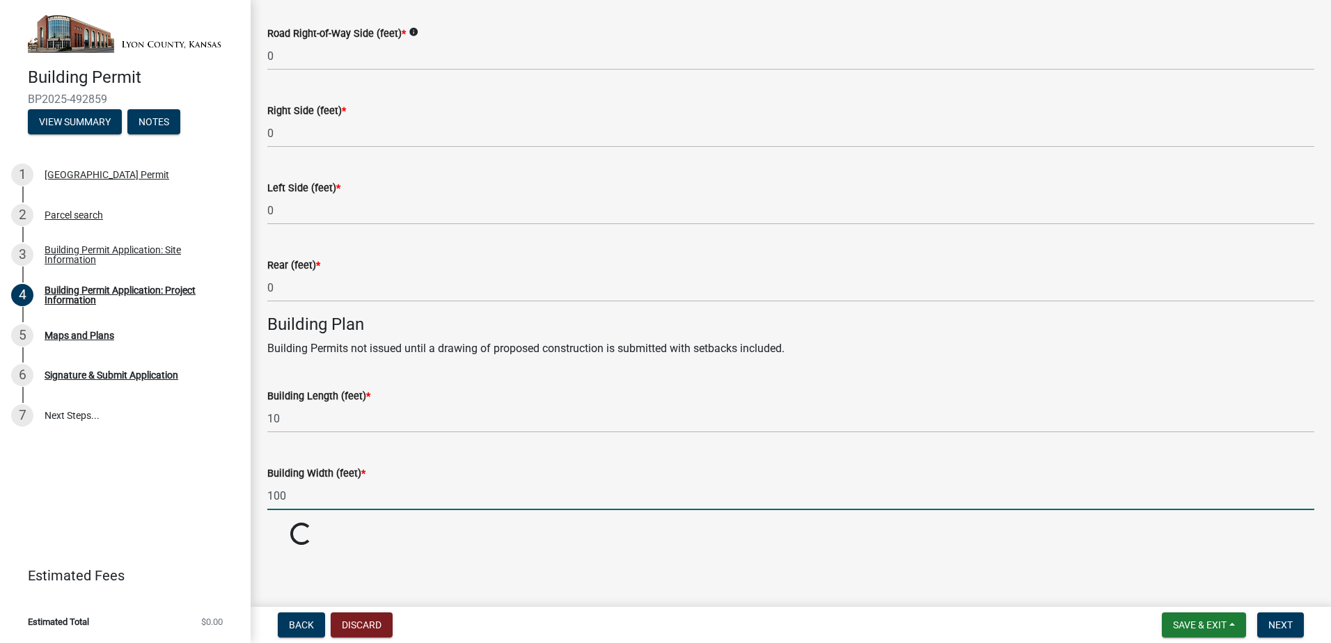
click at [296, 500] on input "100" at bounding box center [790, 496] width 1047 height 29
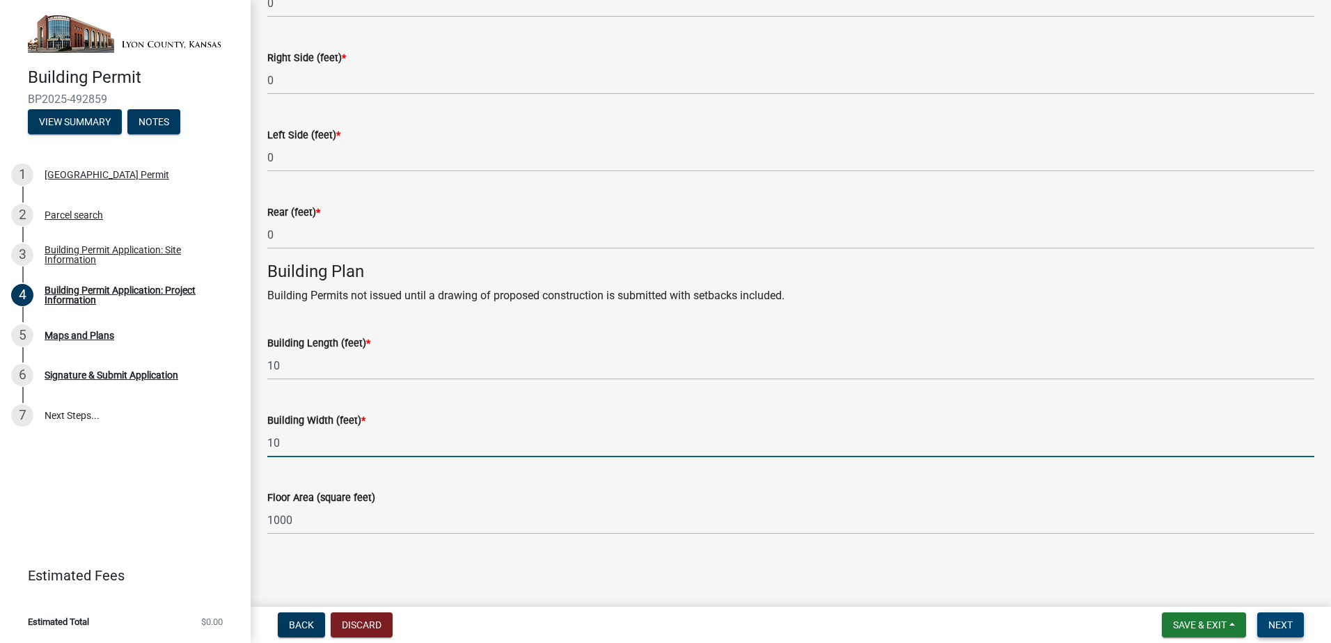
type input "10"
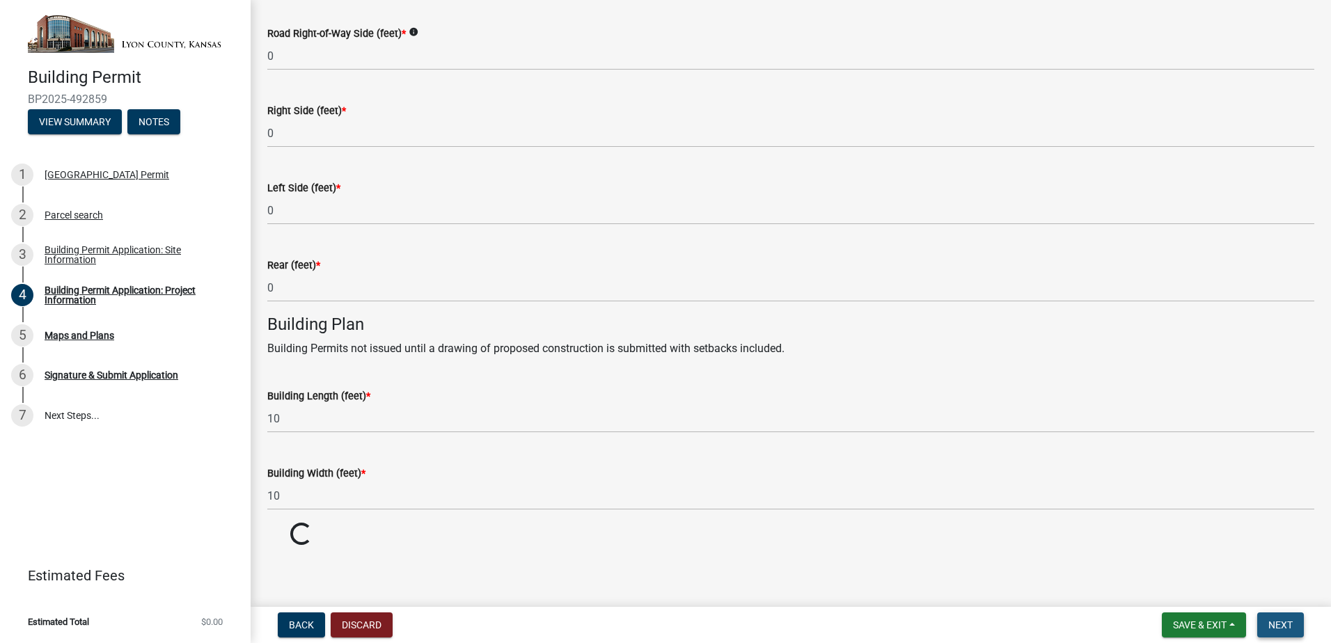
click at [1279, 629] on span "Next" at bounding box center [1280, 625] width 24 height 11
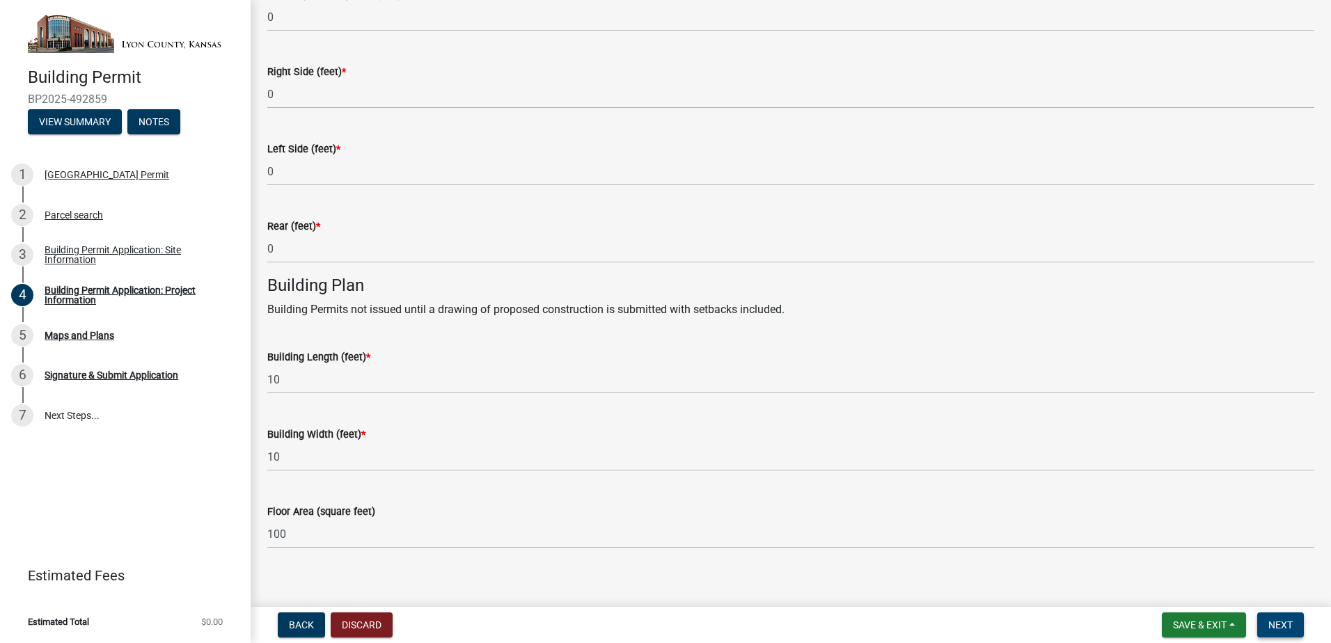
scroll to position [672, 0]
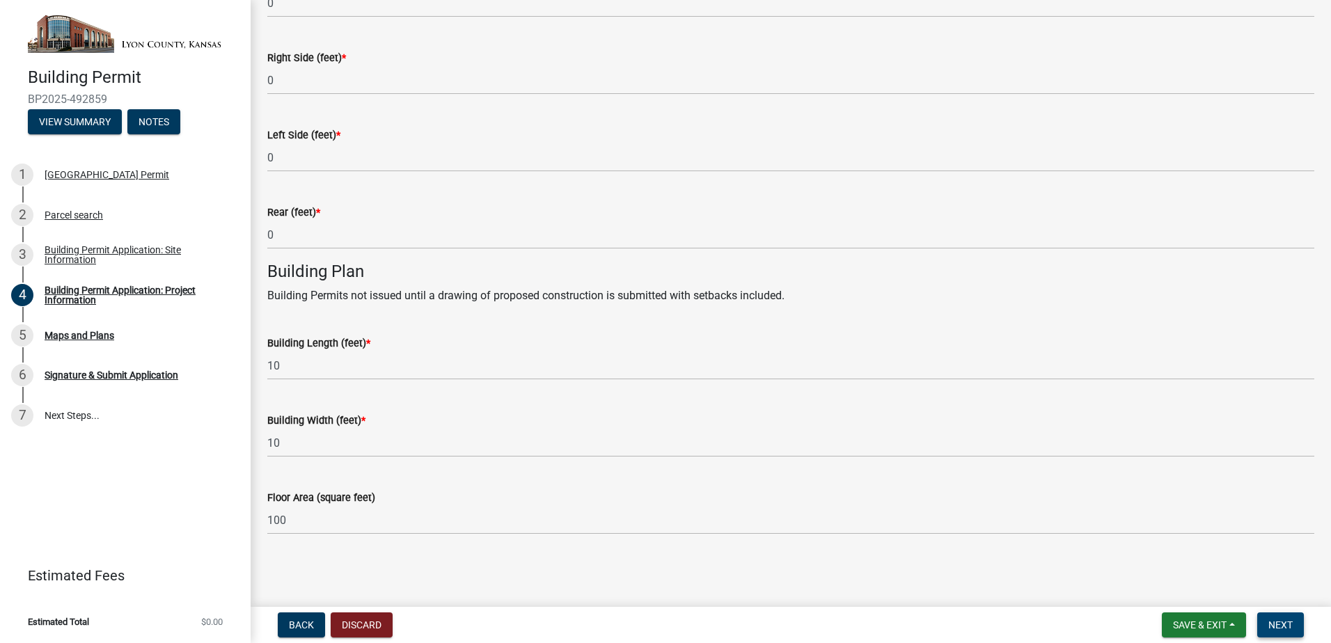
click at [1288, 627] on span "Next" at bounding box center [1280, 625] width 24 height 11
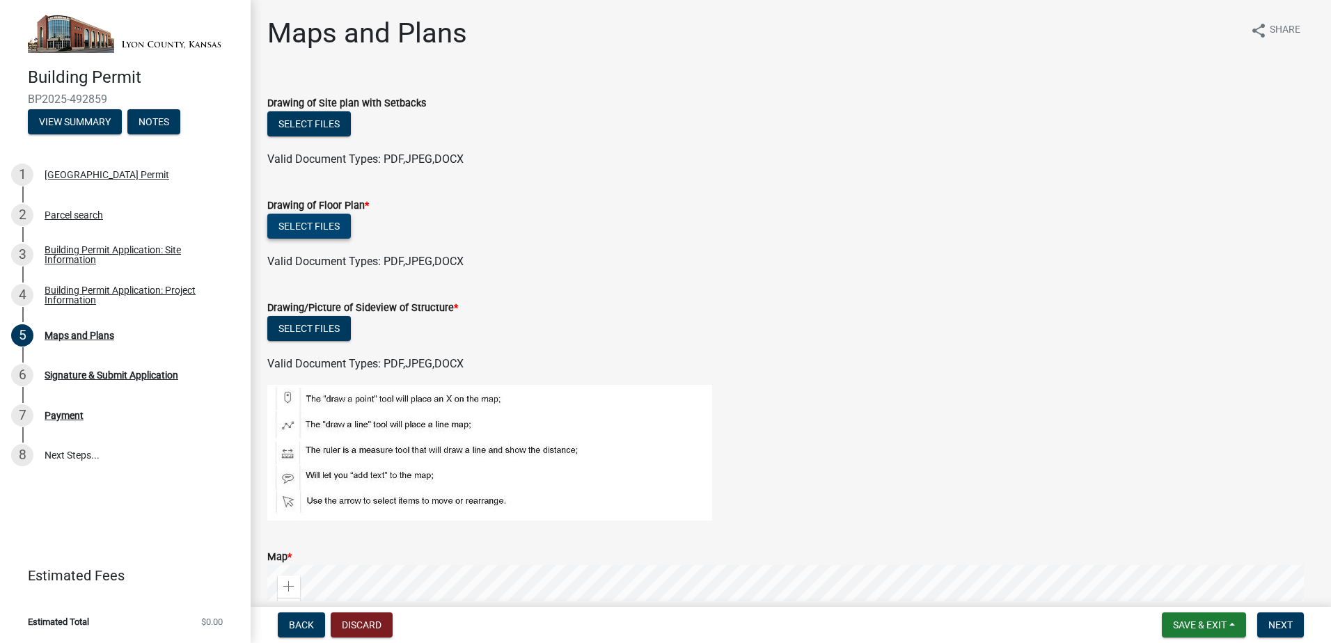
click at [310, 224] on button "Select files" at bounding box center [309, 226] width 84 height 25
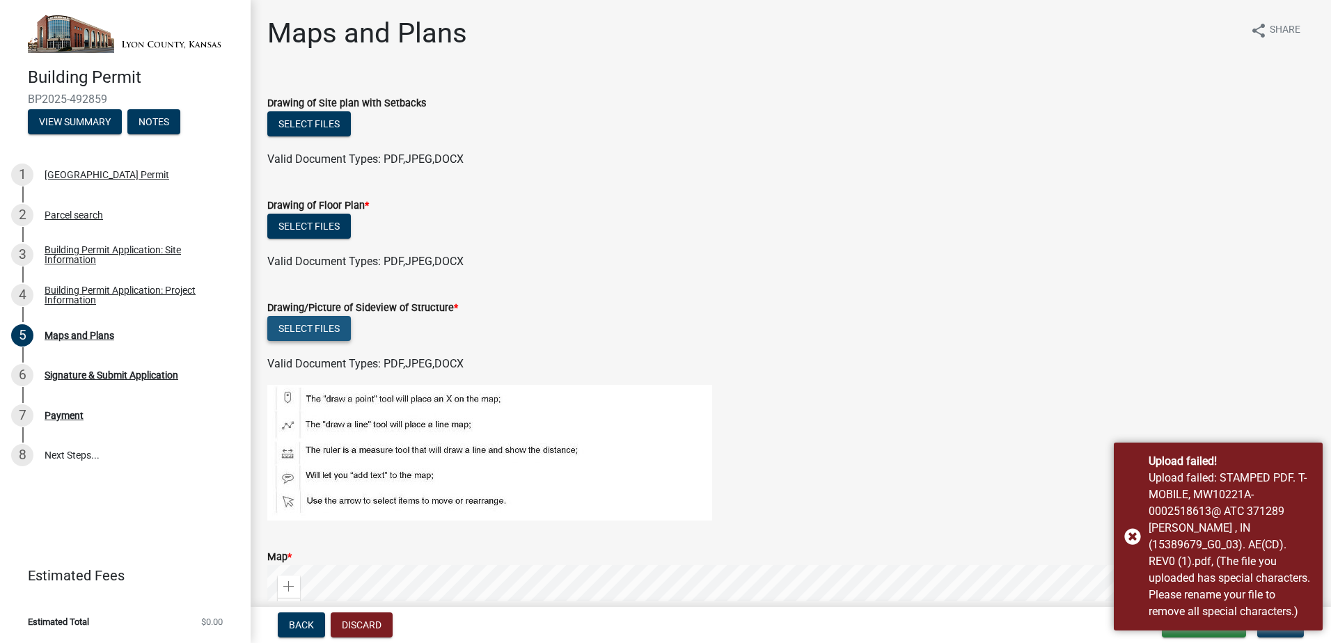
click at [333, 334] on button "Select files" at bounding box center [309, 328] width 84 height 25
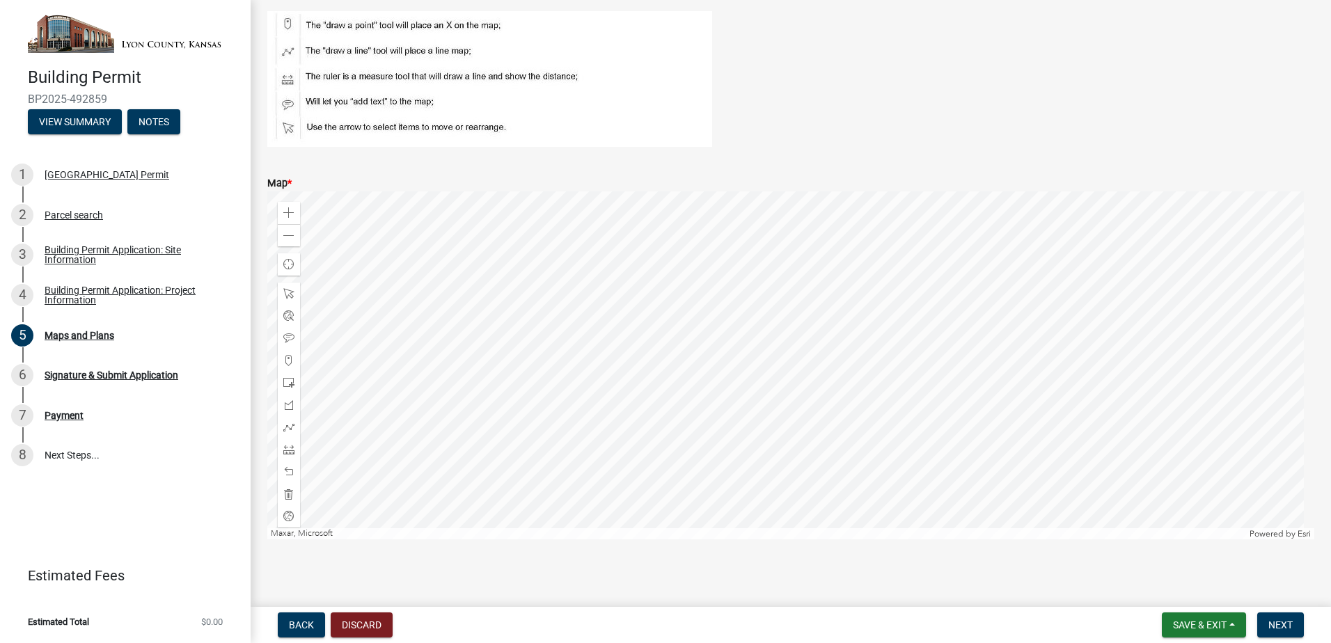
scroll to position [429, 0]
click at [1279, 633] on button "Next" at bounding box center [1280, 625] width 47 height 25
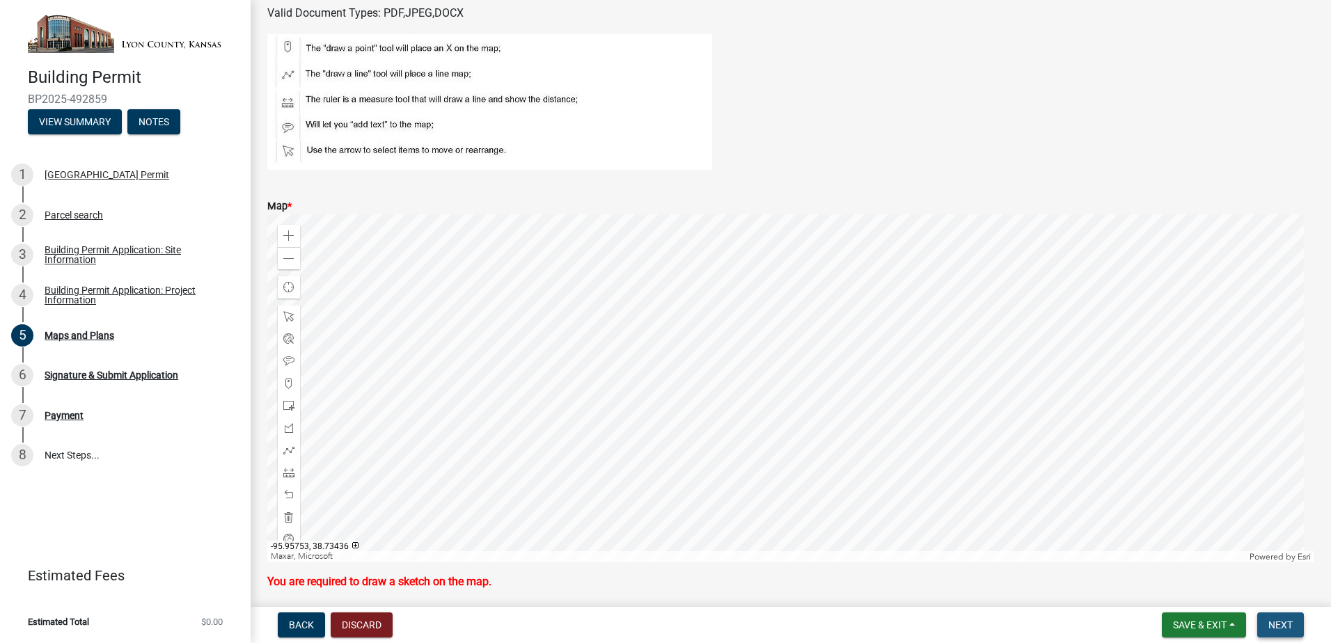
scroll to position [457, 0]
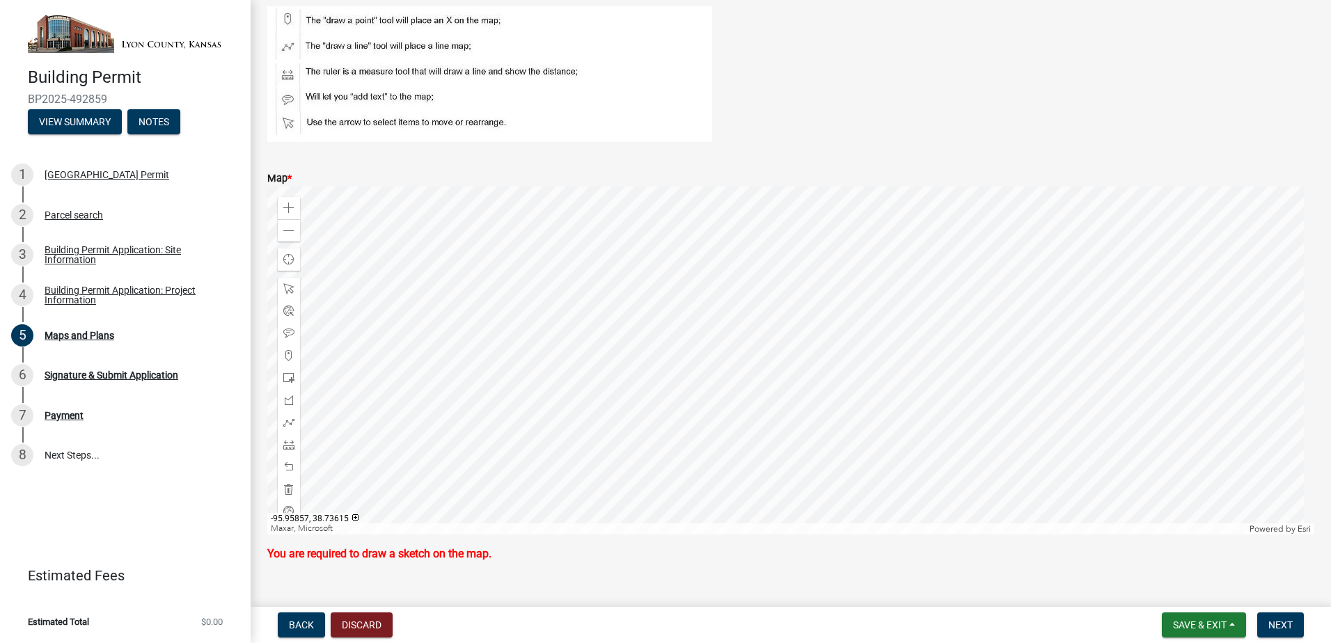
click at [727, 390] on div at bounding box center [790, 361] width 1047 height 348
click at [285, 349] on div at bounding box center [289, 356] width 22 height 22
click at [730, 358] on div at bounding box center [790, 361] width 1047 height 348
click at [1288, 626] on span "Next" at bounding box center [1280, 625] width 24 height 11
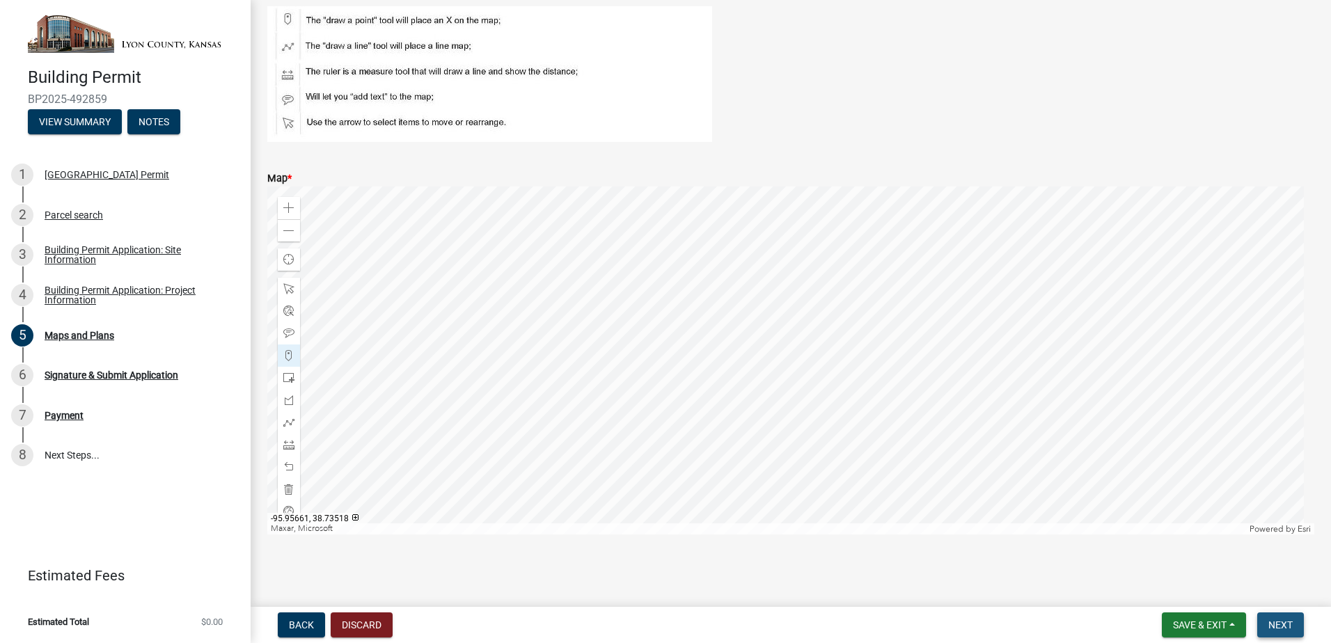
click at [1285, 621] on span "Next" at bounding box center [1280, 625] width 24 height 11
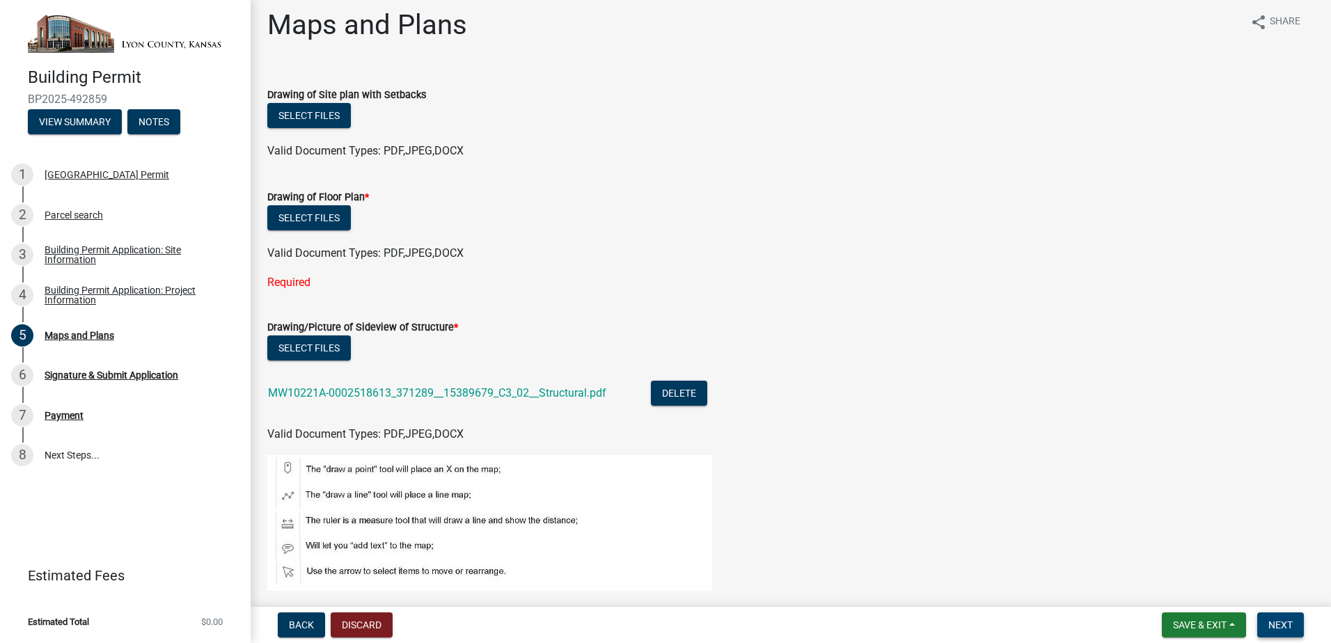
scroll to position [0, 0]
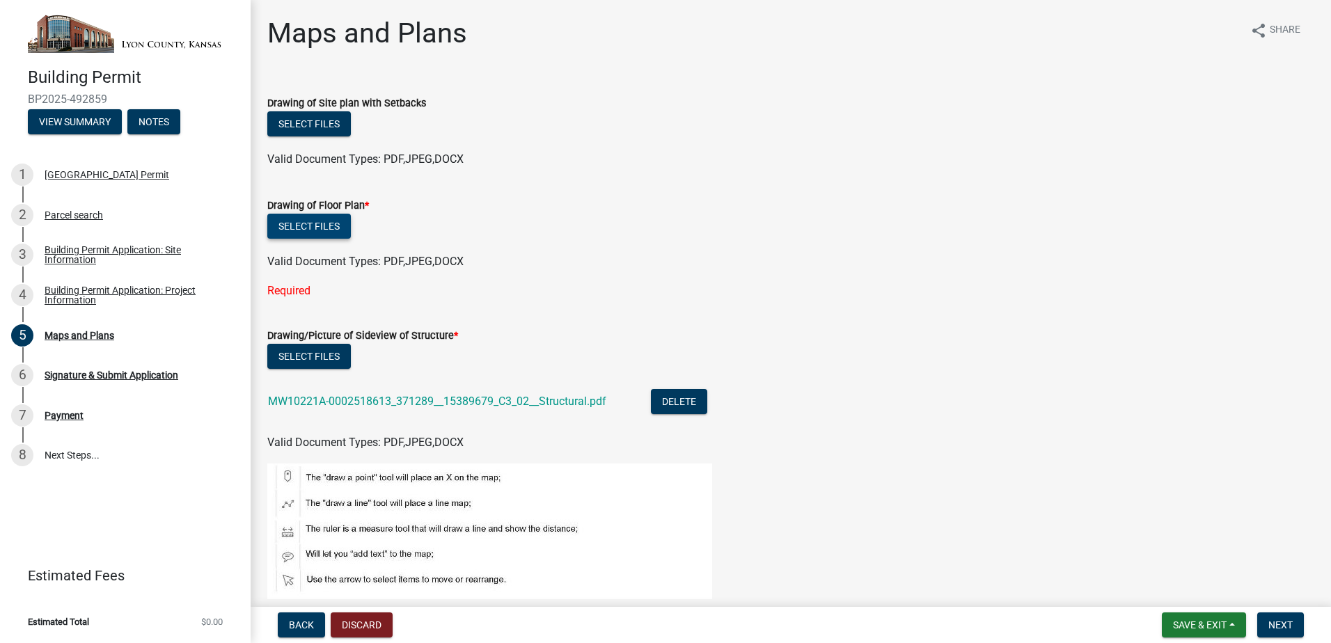
click at [320, 227] on button "Select files" at bounding box center [309, 226] width 84 height 25
drag, startPoint x: 750, startPoint y: 505, endPoint x: 675, endPoint y: 362, distance: 161.3
click at [750, 505] on figure at bounding box center [790, 532] width 1047 height 136
click at [336, 228] on button "Select files" at bounding box center [309, 226] width 84 height 25
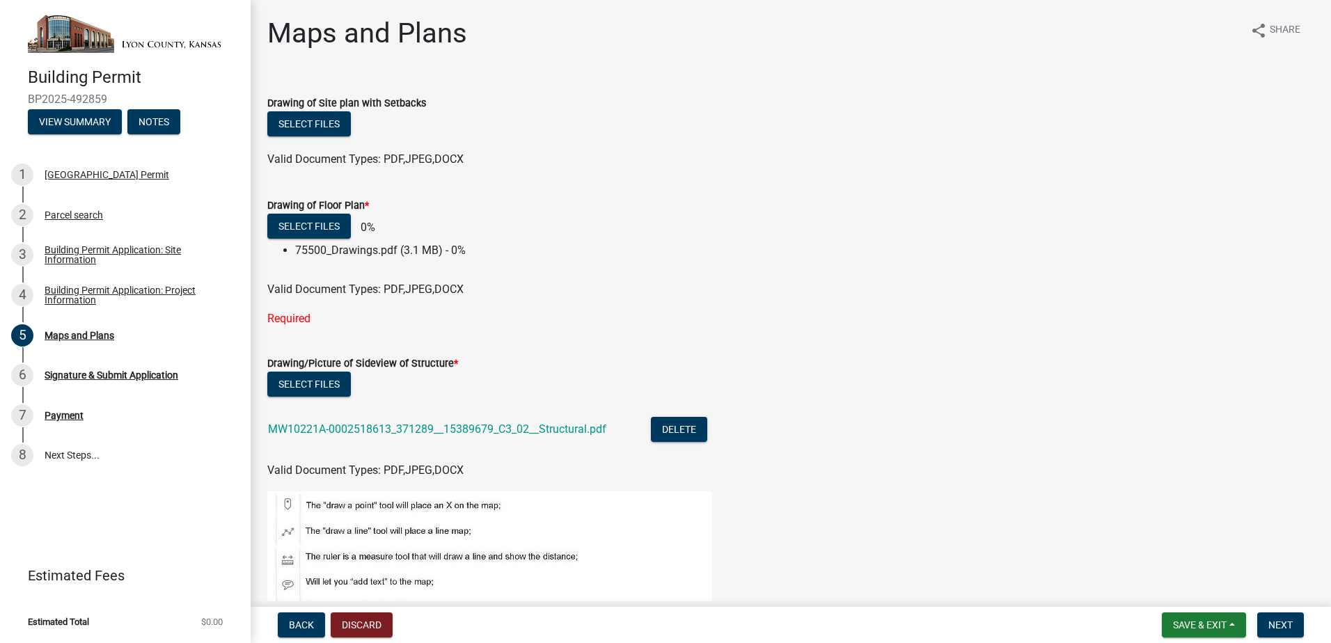
click at [675, 408] on li "MW10221A-0002518613_371289__15389679_C3_02__Structural.pdf Delete" at bounding box center [790, 431] width 1047 height 51
click at [674, 436] on button "Delete" at bounding box center [679, 429] width 56 height 25
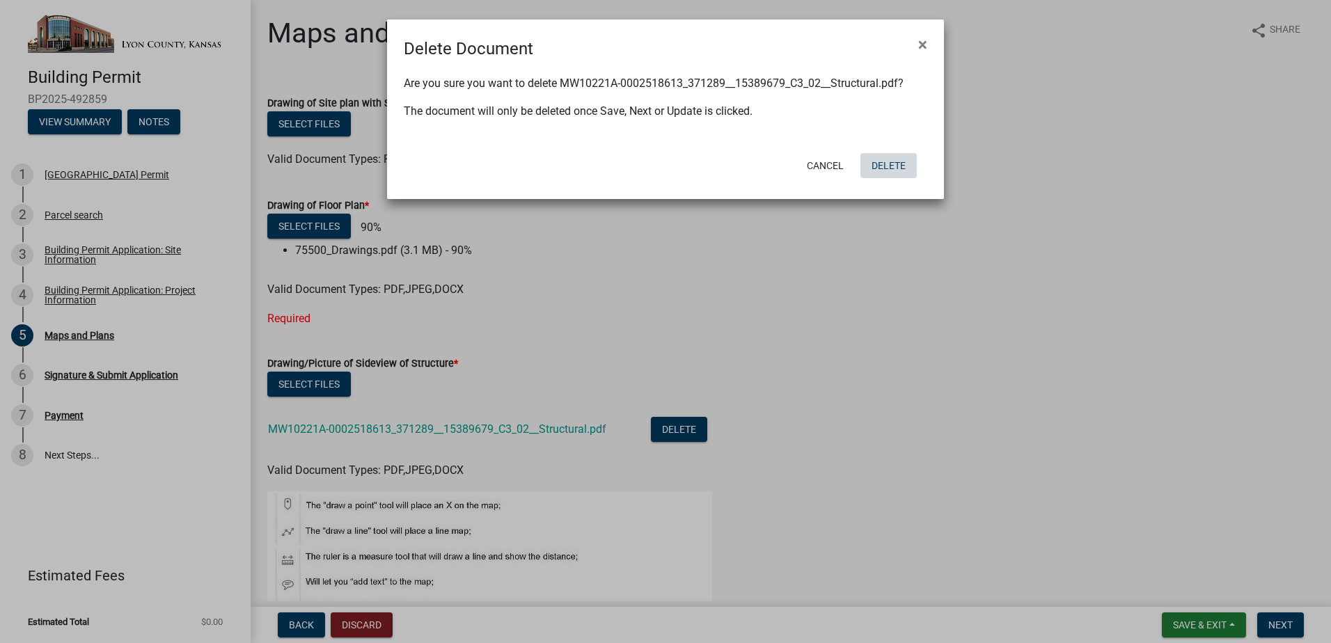
click at [885, 166] on button "Delete" at bounding box center [888, 165] width 56 height 25
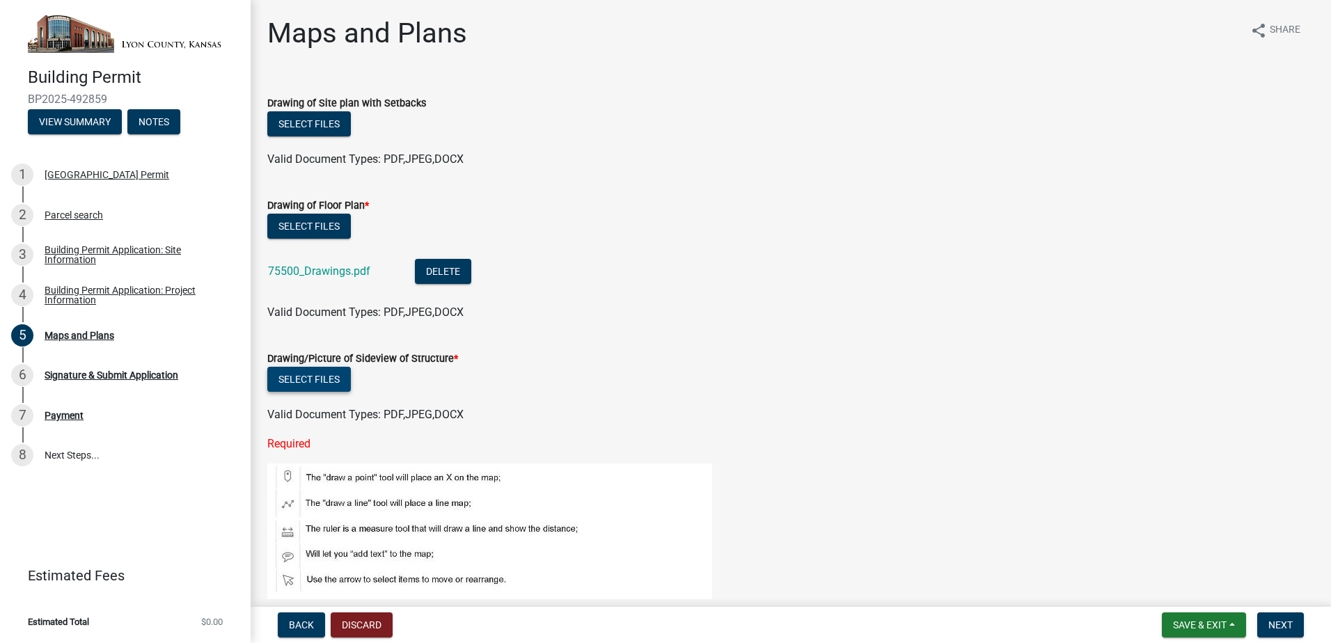
click at [329, 387] on button "Select files" at bounding box center [309, 379] width 84 height 25
click at [767, 484] on figure at bounding box center [790, 532] width 1047 height 136
click at [315, 391] on button "Select files" at bounding box center [309, 379] width 84 height 25
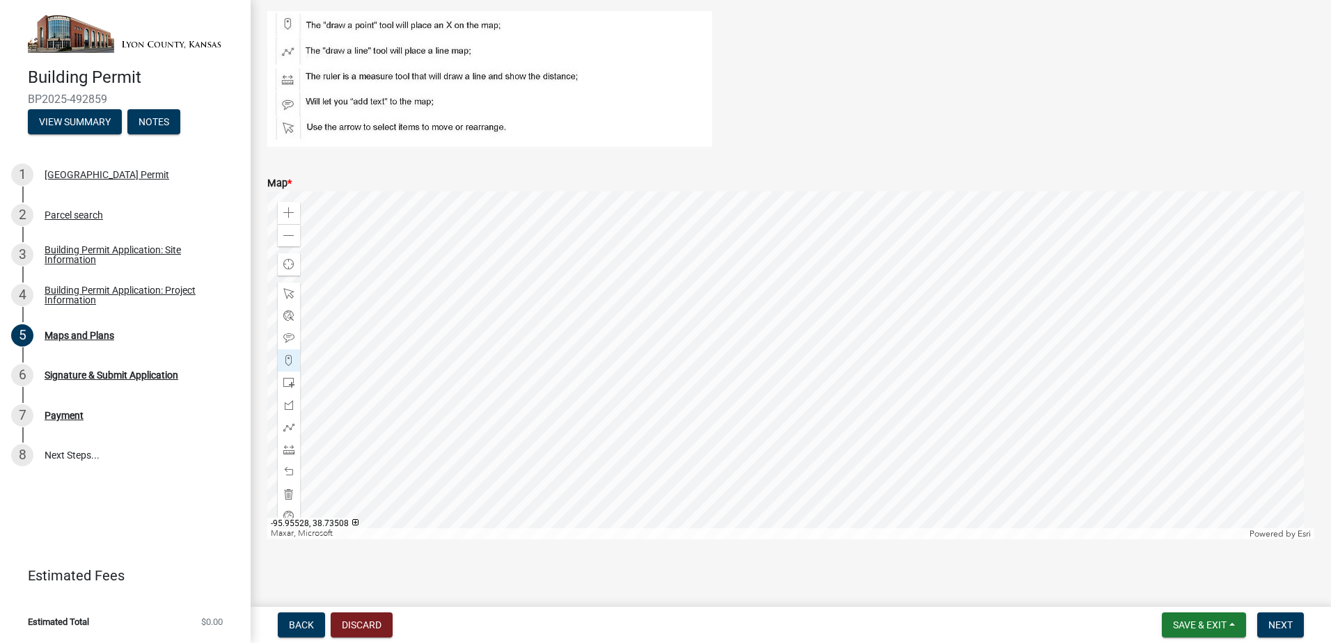
scroll to position [480, 0]
click at [1274, 617] on button "Next" at bounding box center [1280, 625] width 47 height 25
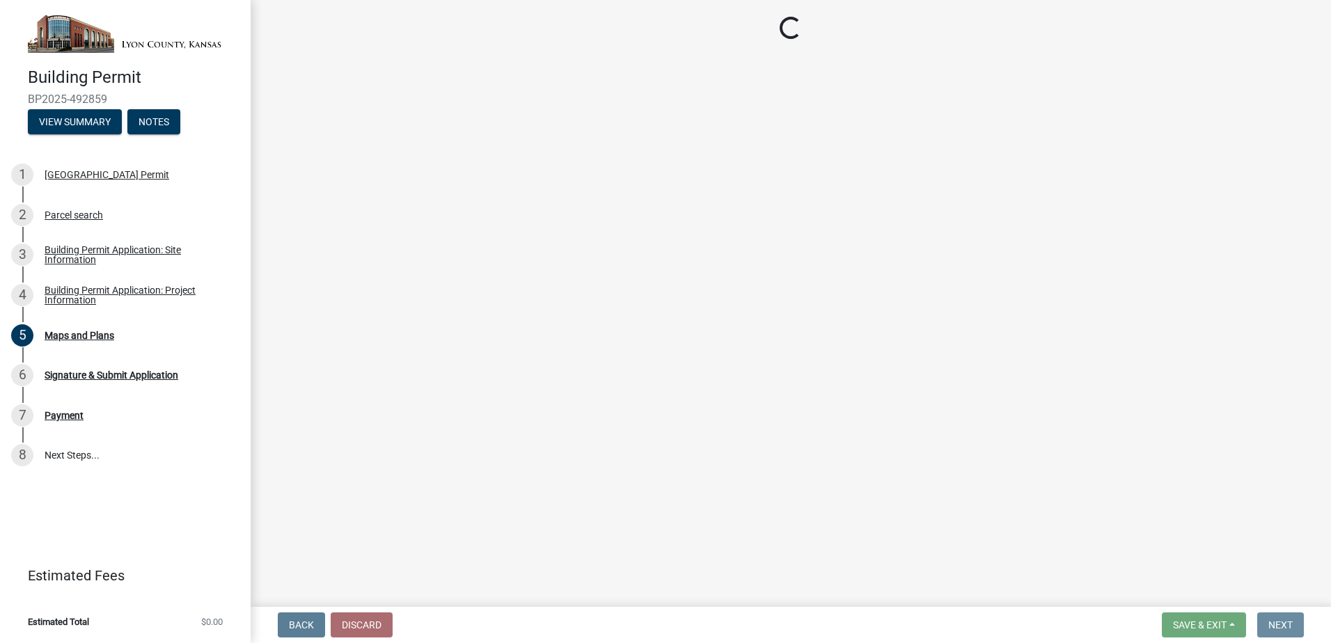
scroll to position [0, 0]
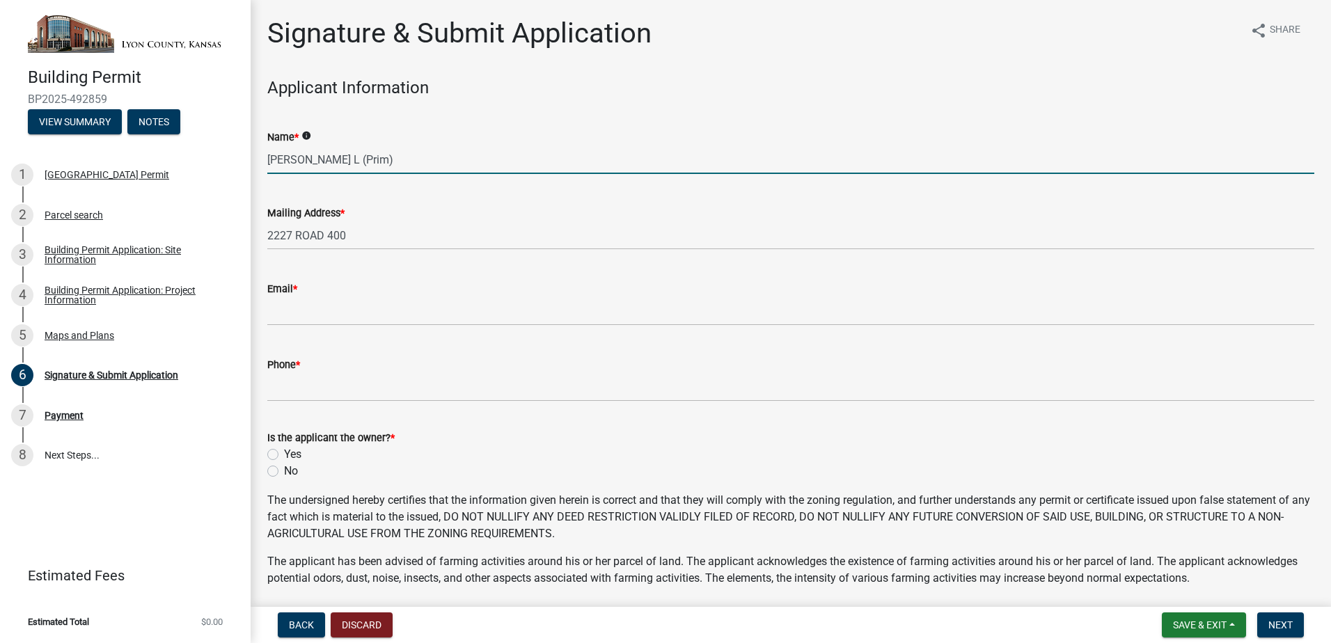
click at [313, 152] on input "[PERSON_NAME] L (Prim)" at bounding box center [790, 159] width 1047 height 29
type input "SMJ International o/b/o T-Mobile"
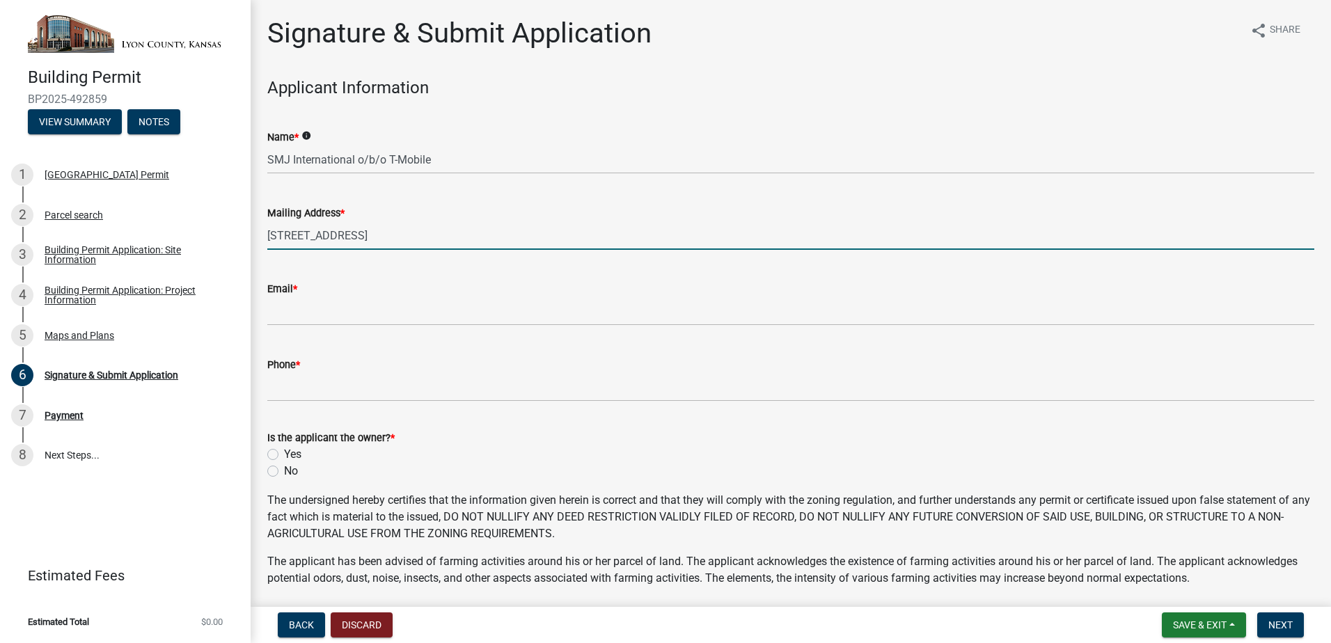
type input "[STREET_ADDRESS]"
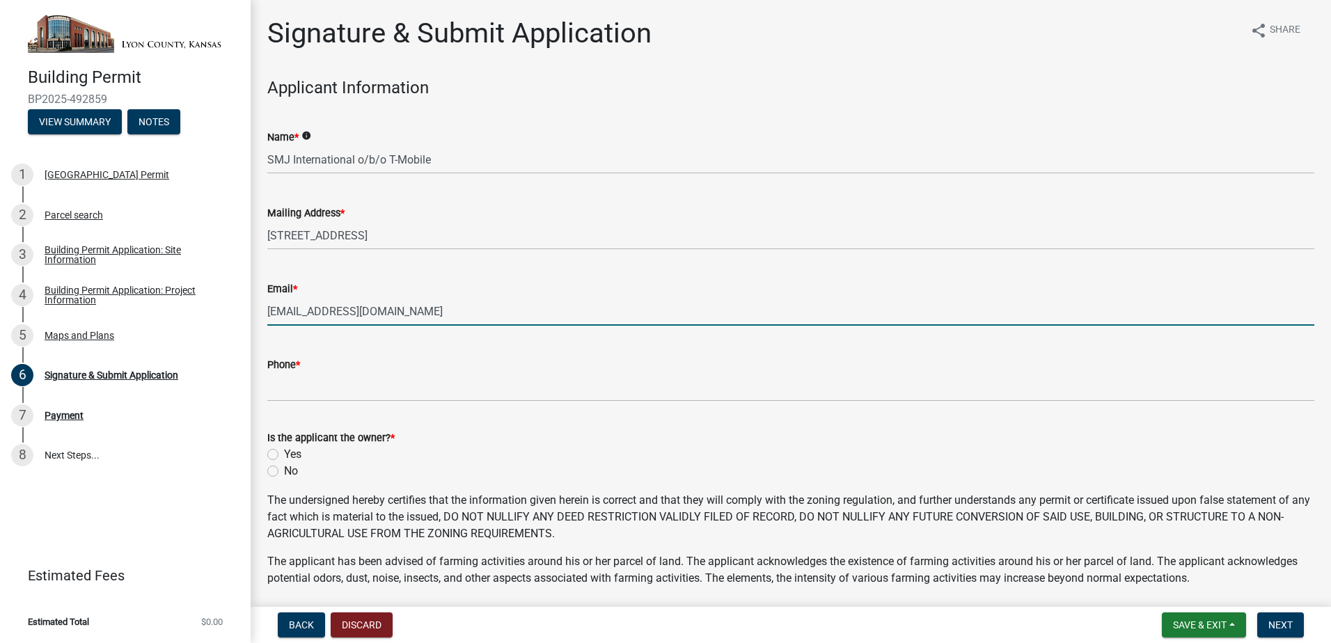
type input "[EMAIL_ADDRESS][DOMAIN_NAME]"
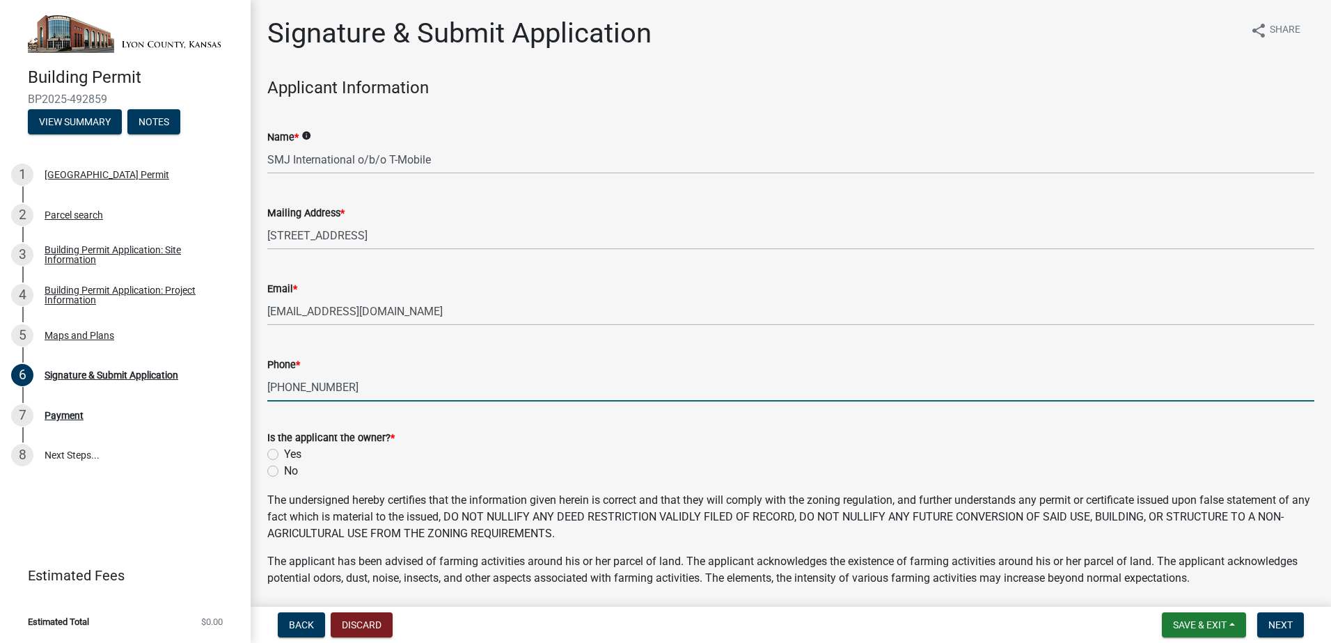
type input "[PHONE_NUMBER]"
click at [278, 455] on div "Yes" at bounding box center [790, 454] width 1047 height 17
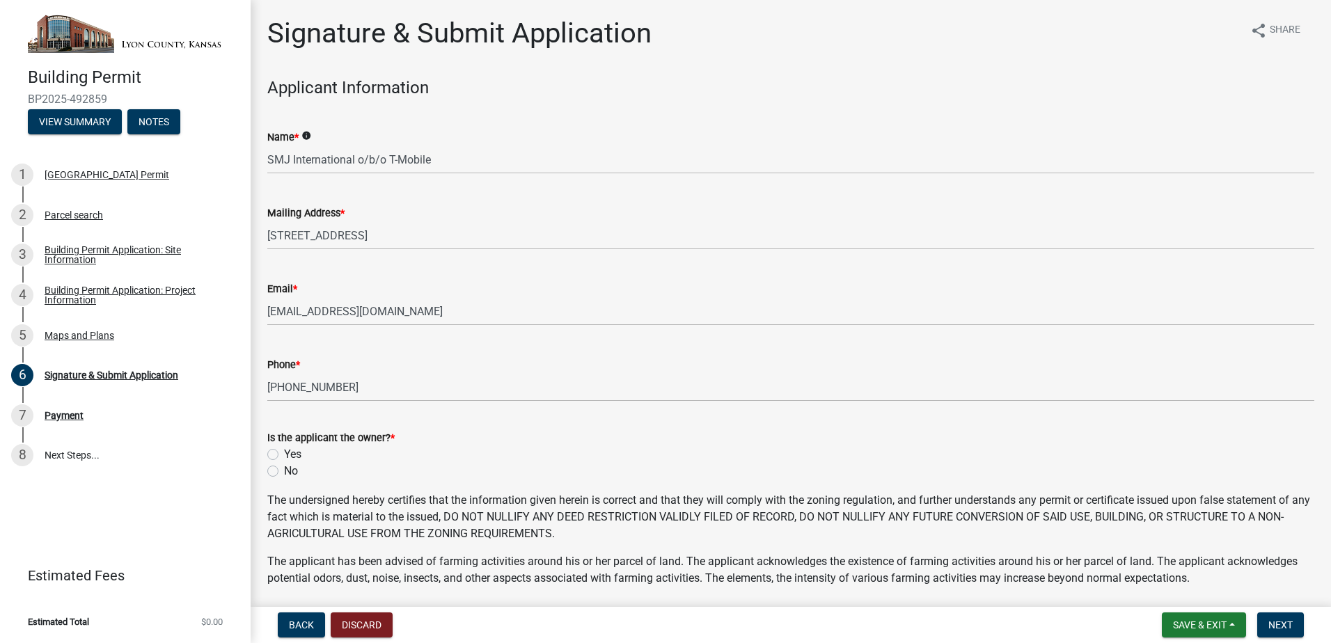
click at [284, 474] on label "No" at bounding box center [291, 471] width 14 height 17
click at [284, 472] on input "No" at bounding box center [288, 467] width 9 height 9
radio input "true"
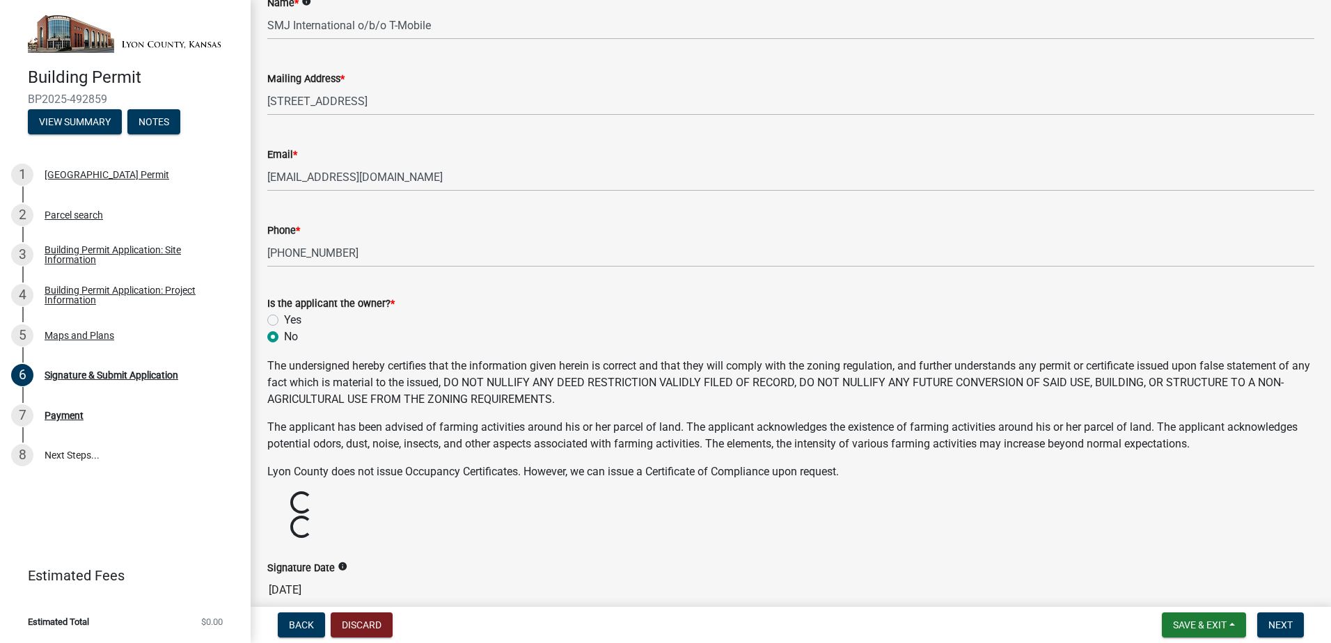
scroll to position [203, 0]
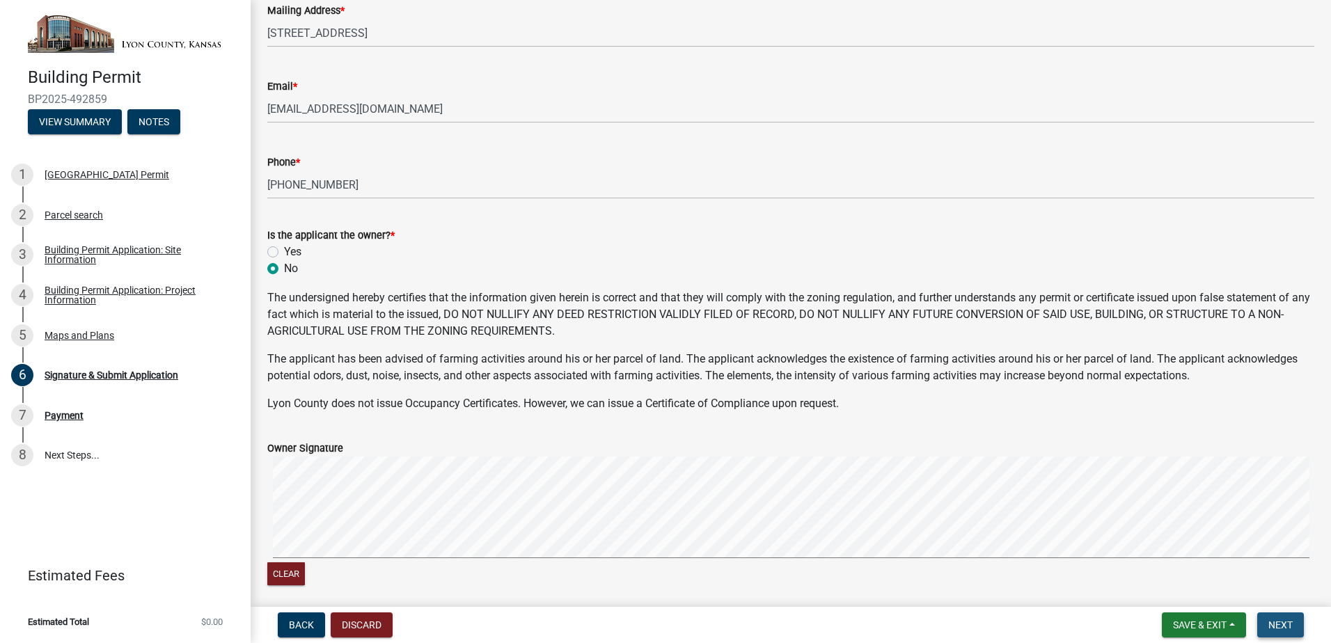
click at [1291, 636] on button "Next" at bounding box center [1280, 625] width 47 height 25
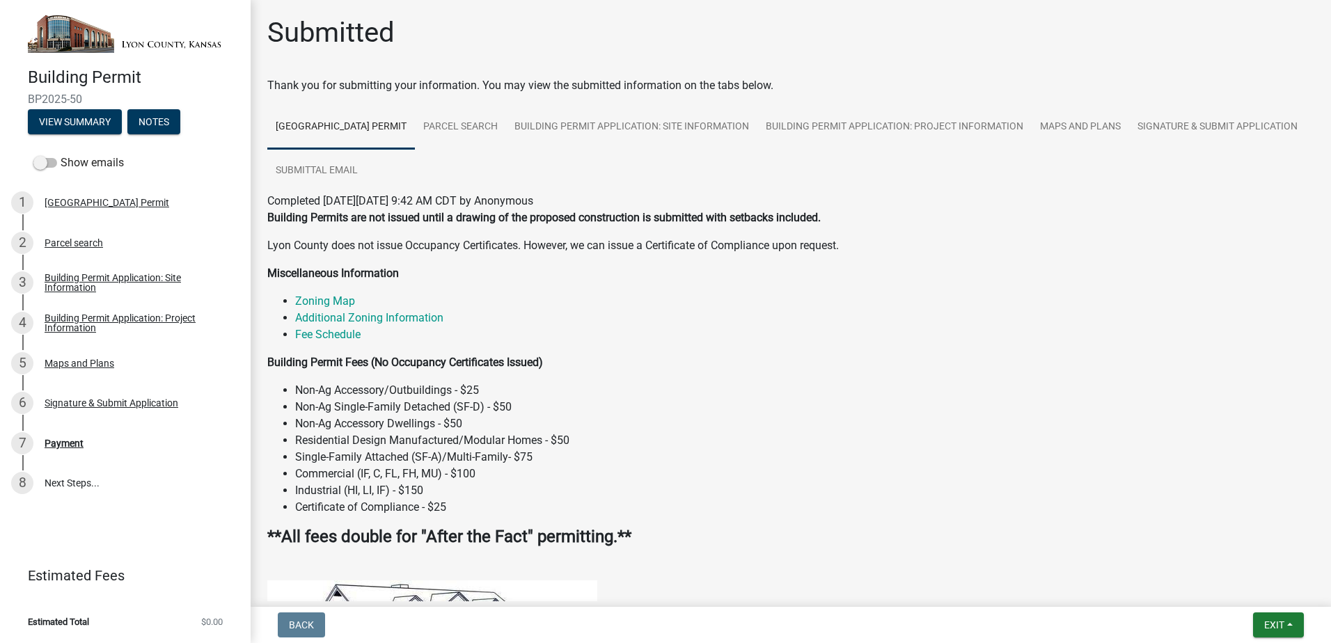
scroll to position [0, 0]
click at [74, 120] on button "View Summary" at bounding box center [75, 121] width 94 height 25
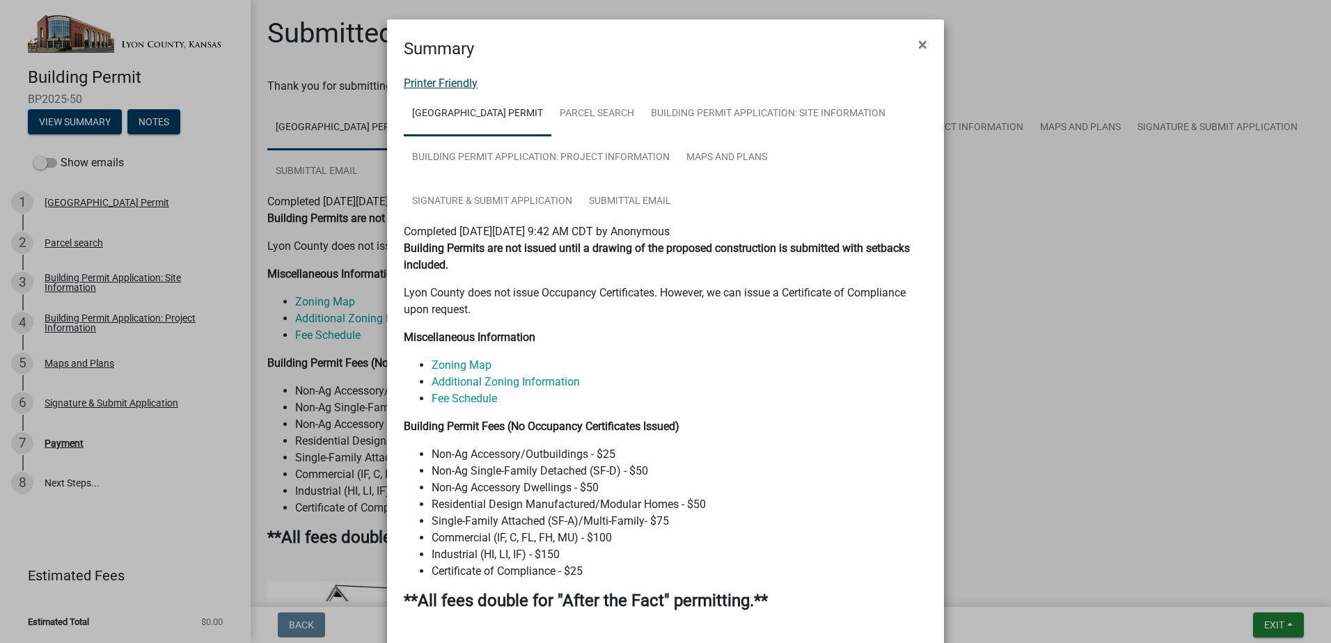
click at [473, 82] on link "Printer Friendly" at bounding box center [441, 83] width 74 height 13
